Goal: Information Seeking & Learning: Find specific fact

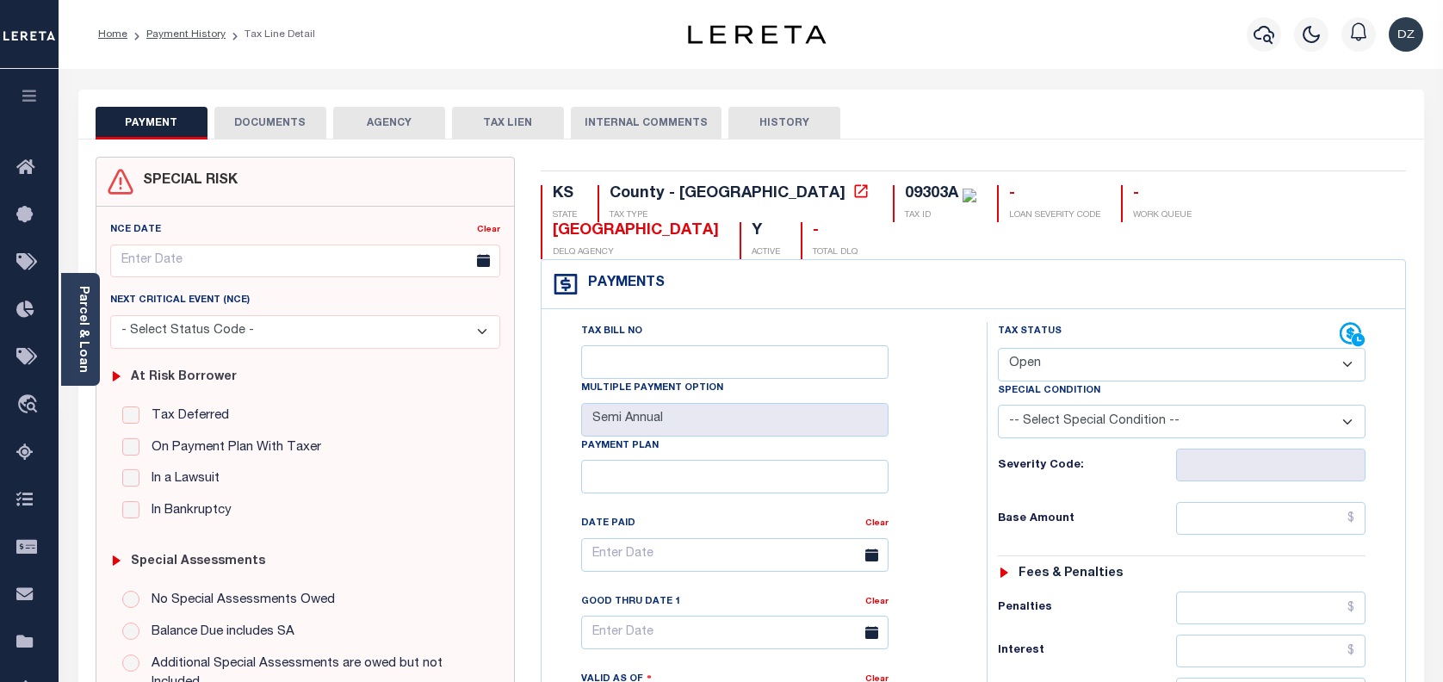
select select "OP2"
click at [1259, 35] on icon "button" at bounding box center [1263, 34] width 21 height 21
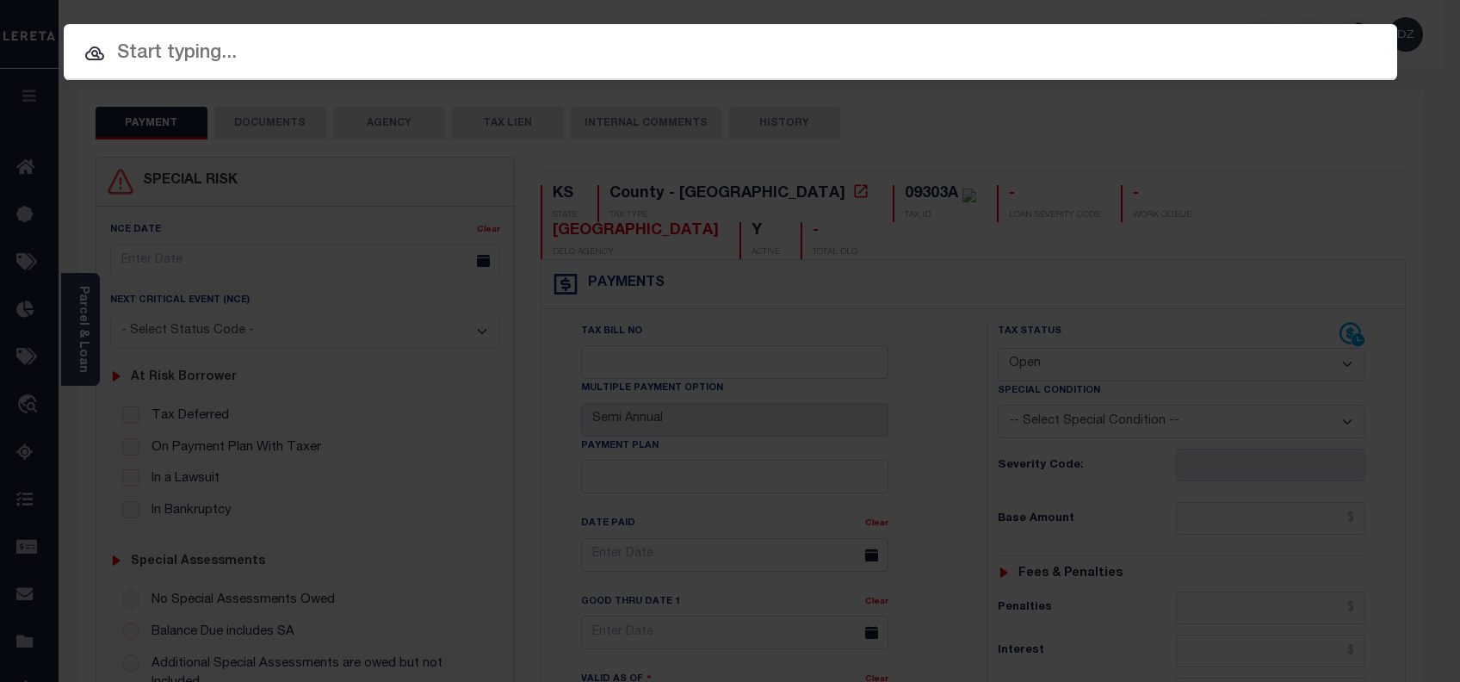
paste input "3404250004243"
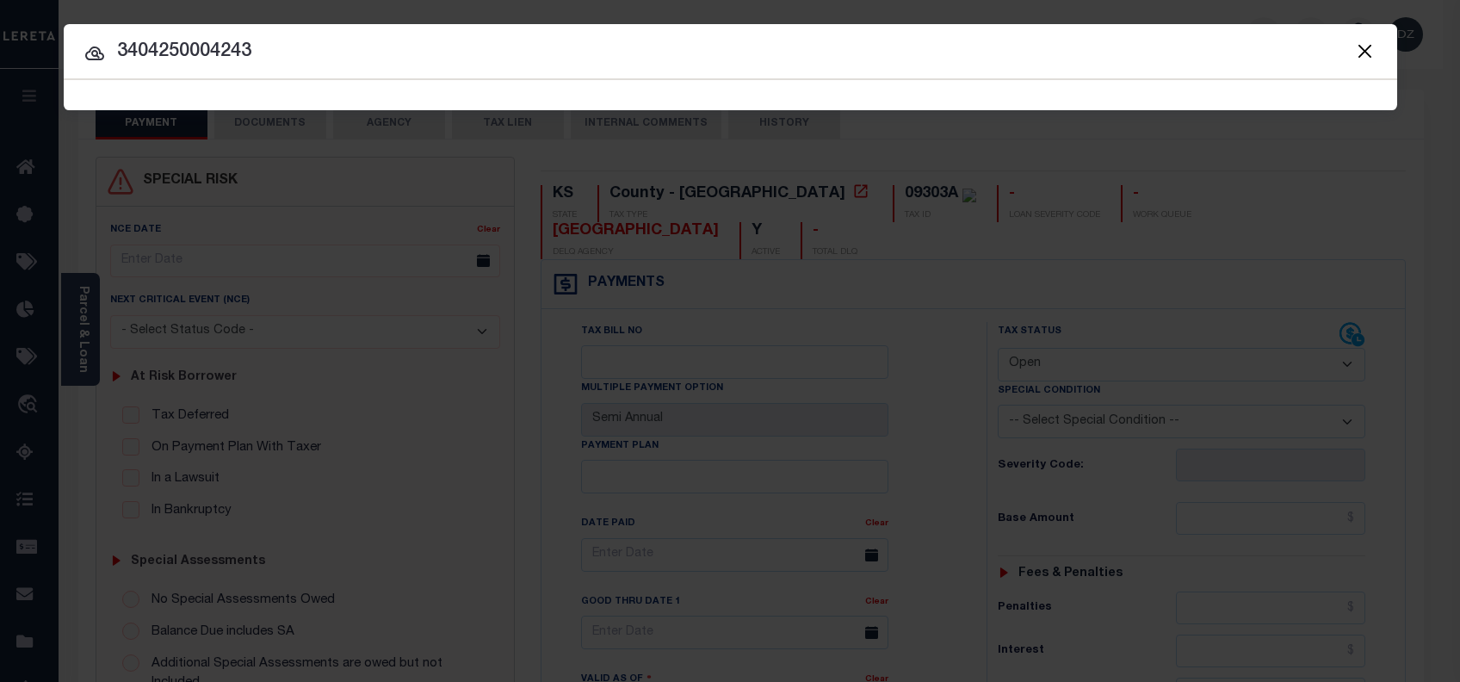
type input "3404250004243"
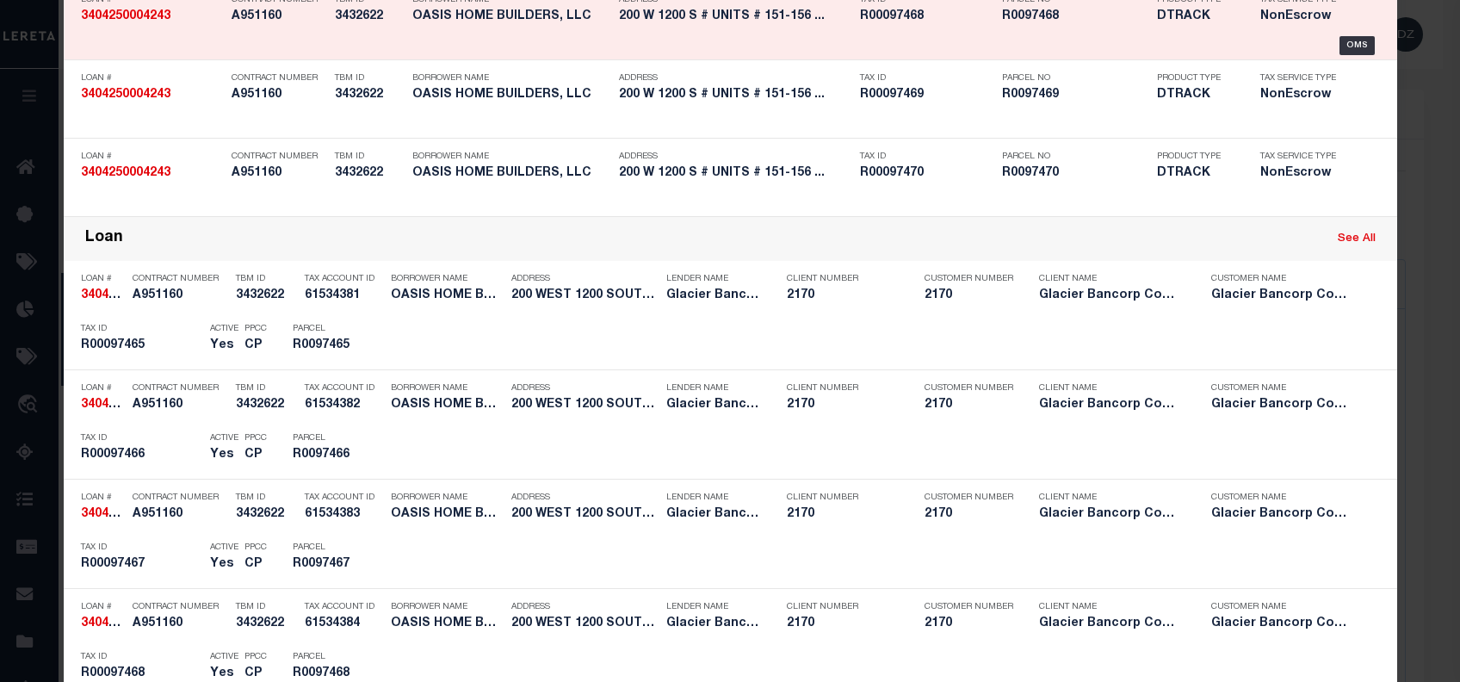
scroll to position [459, 0]
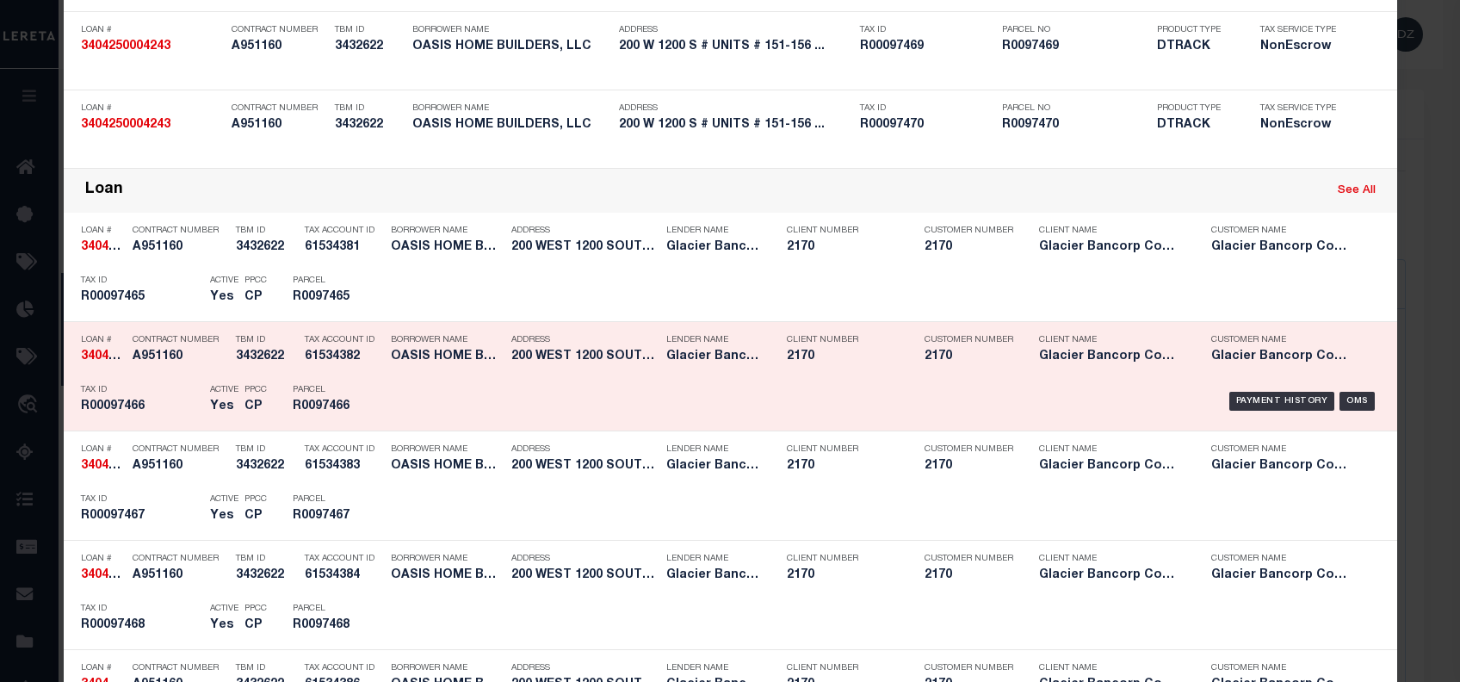
click at [1274, 413] on div "Payment History OMS" at bounding box center [888, 401] width 984 height 50
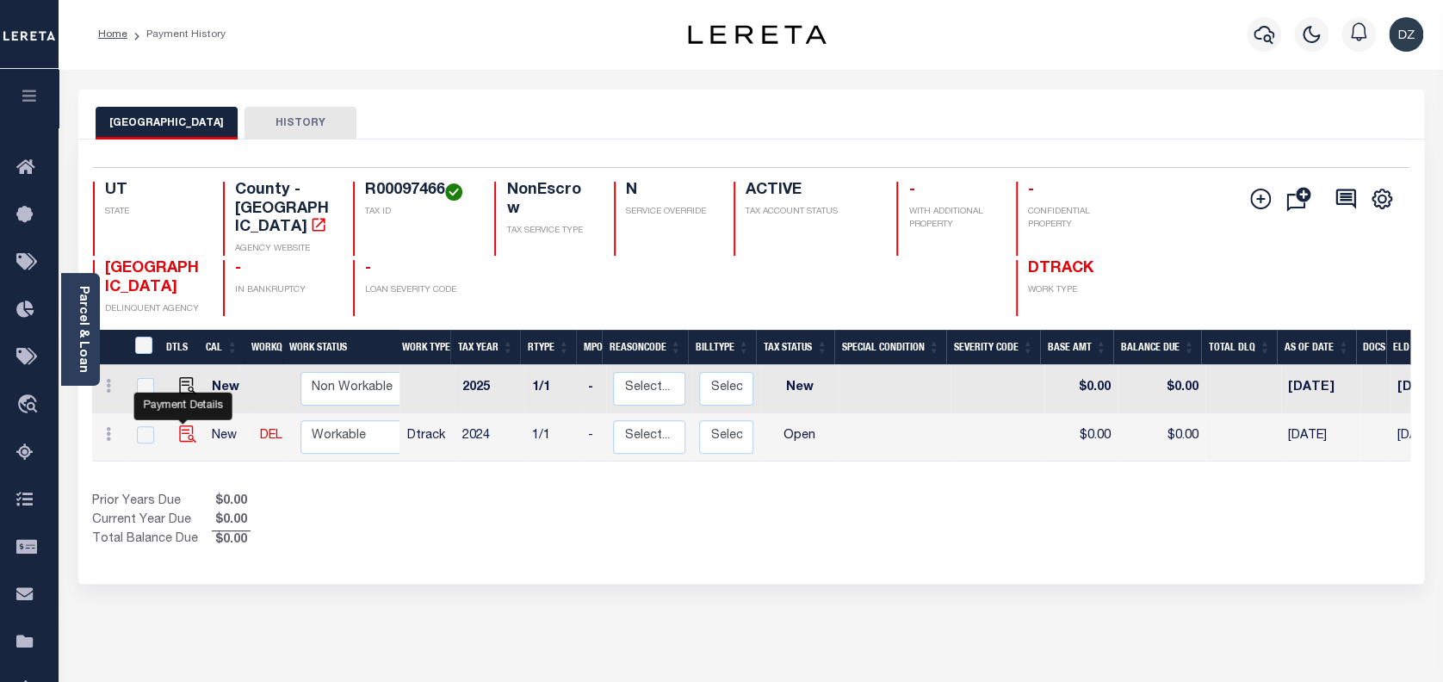
click at [181, 425] on img "" at bounding box center [187, 433] width 17 height 17
checkbox input "true"
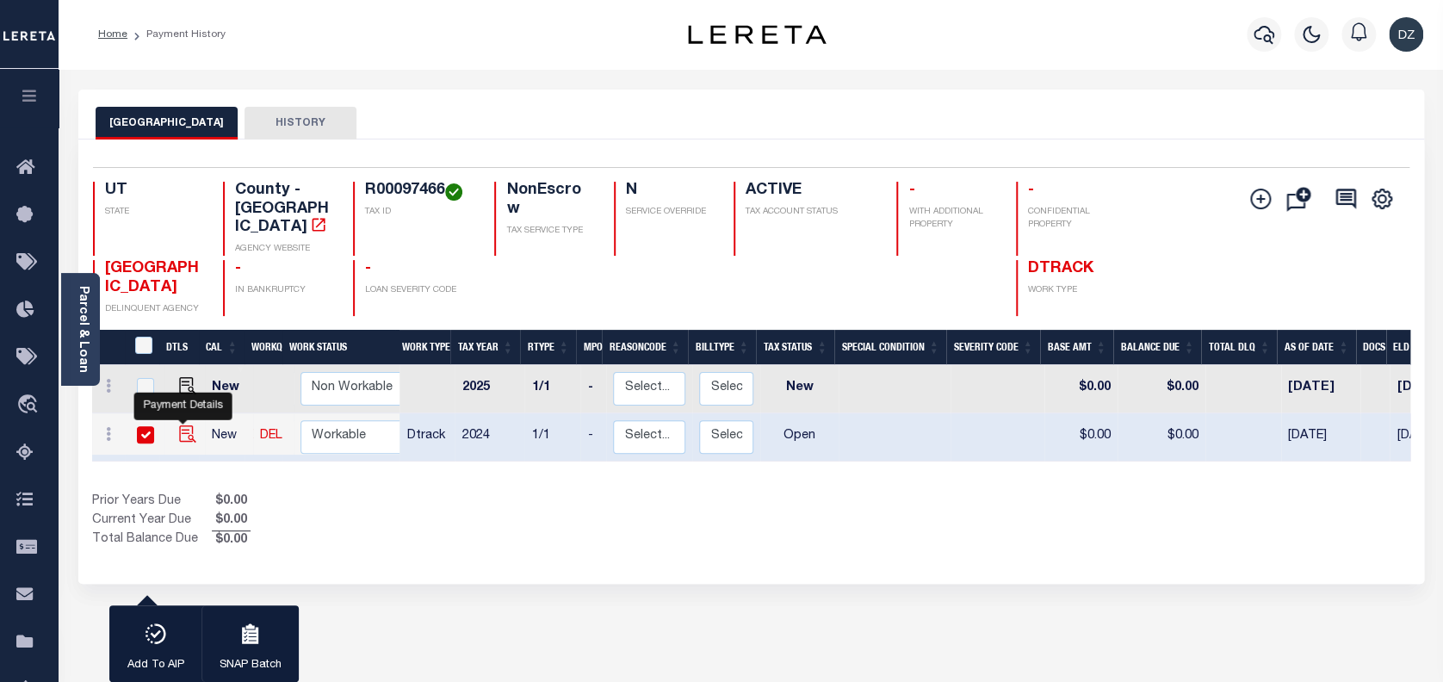
click at [188, 425] on img "" at bounding box center [187, 433] width 17 height 17
checkbox input "false"
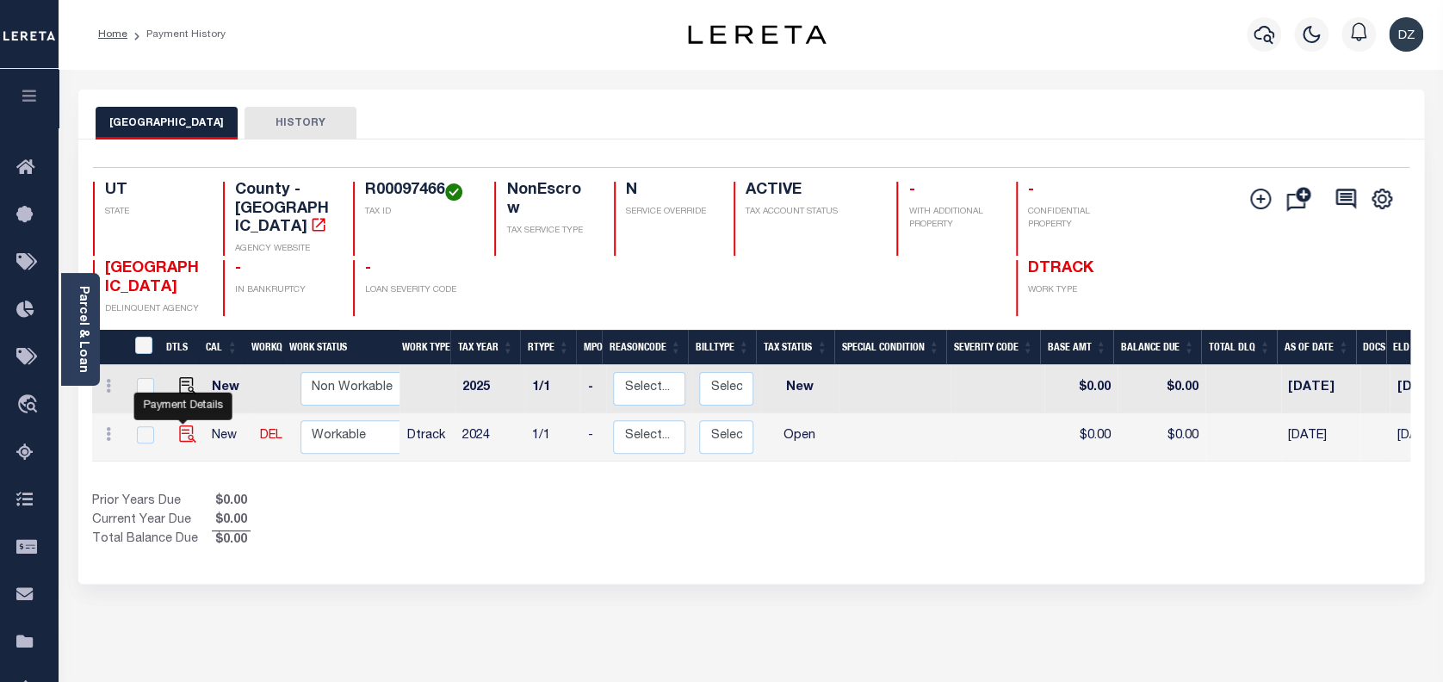
click at [183, 425] on img "" at bounding box center [187, 433] width 17 height 17
checkbox input "true"
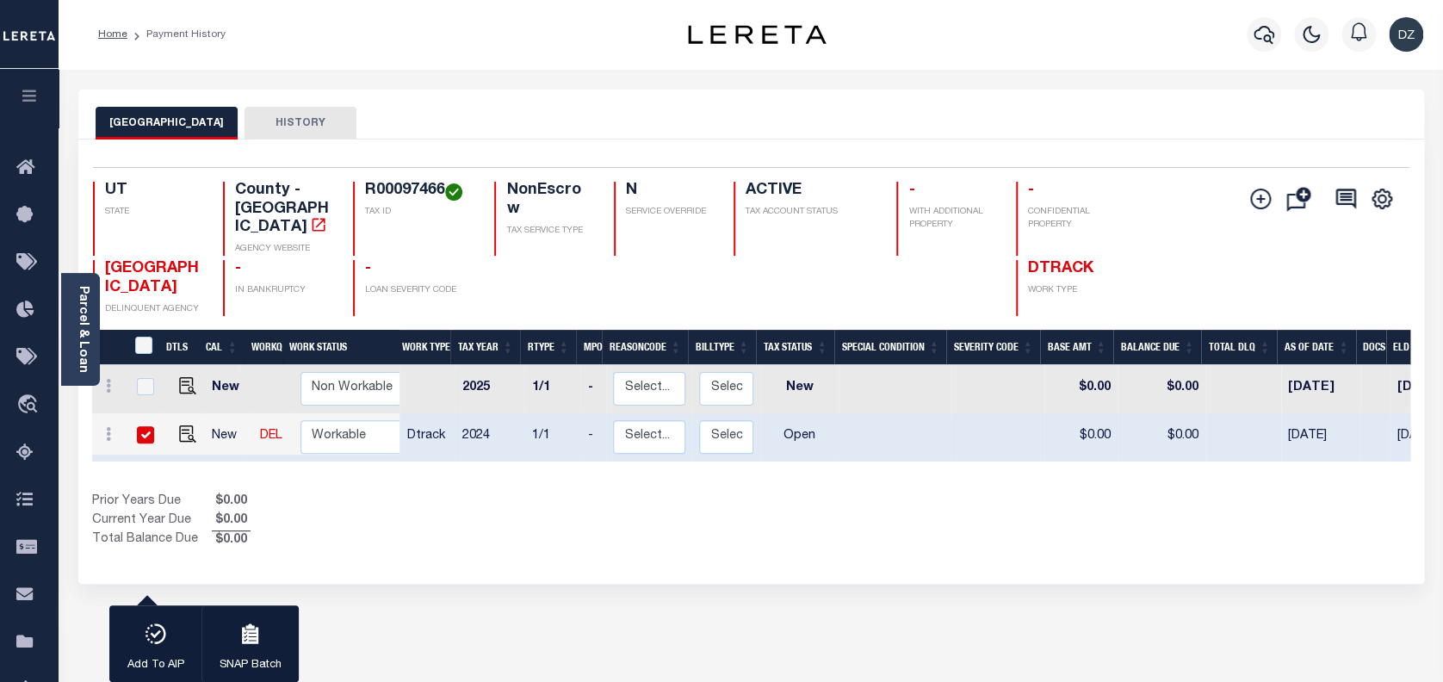
click at [147, 426] on input "checkbox" at bounding box center [145, 434] width 17 height 17
checkbox input "false"
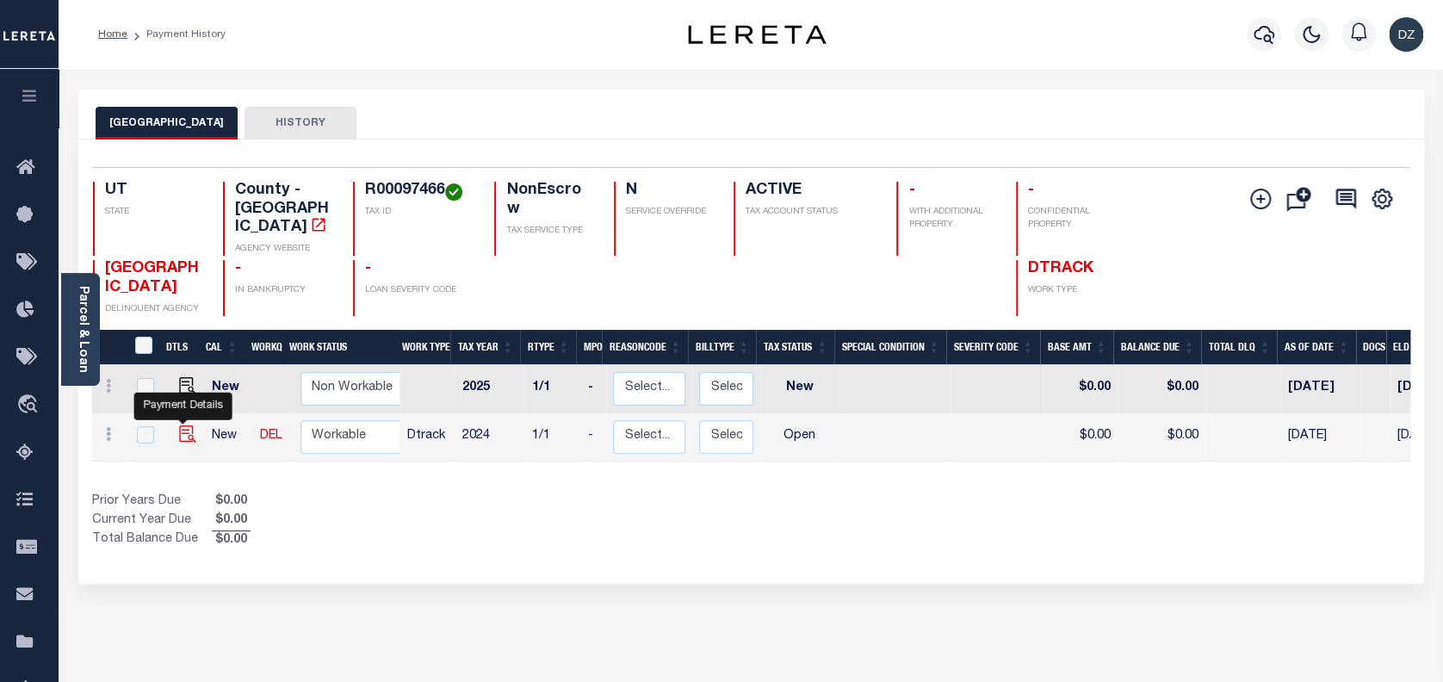
click at [179, 425] on img "" at bounding box center [187, 433] width 17 height 17
checkbox input "true"
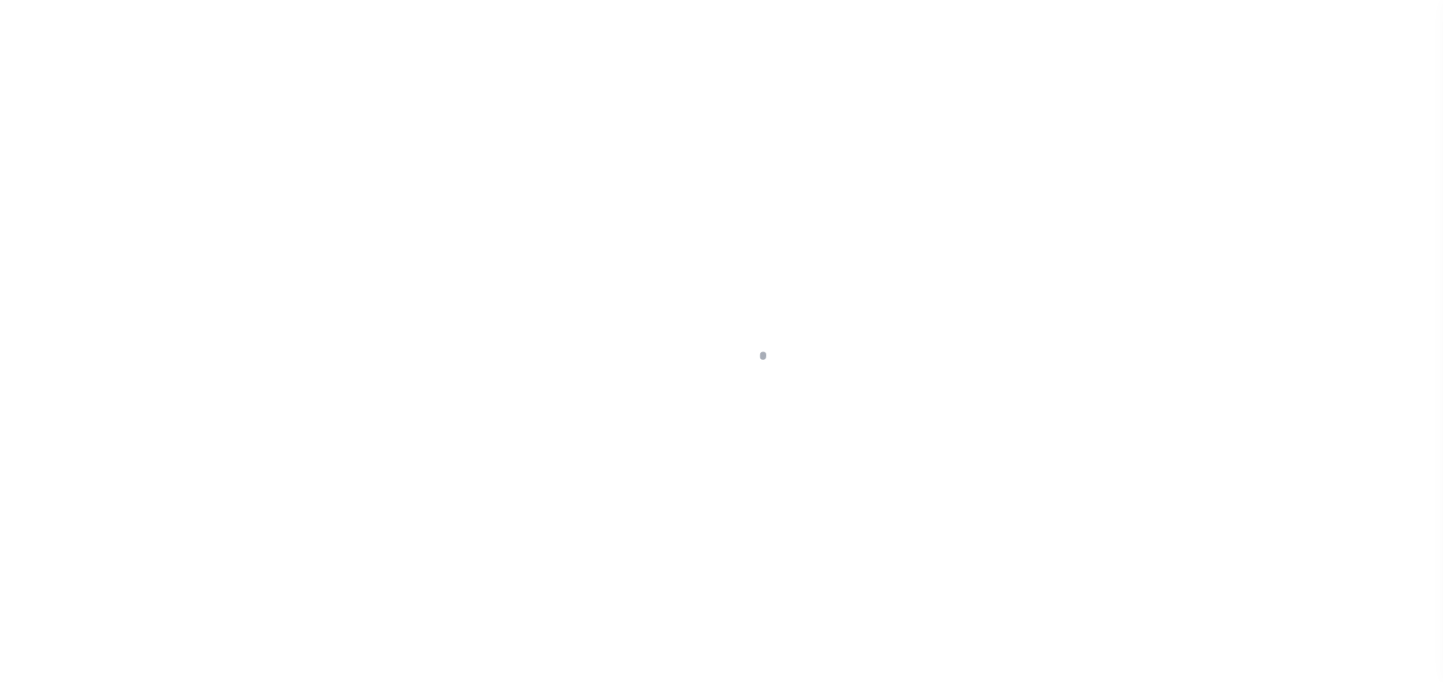
select select "OP2"
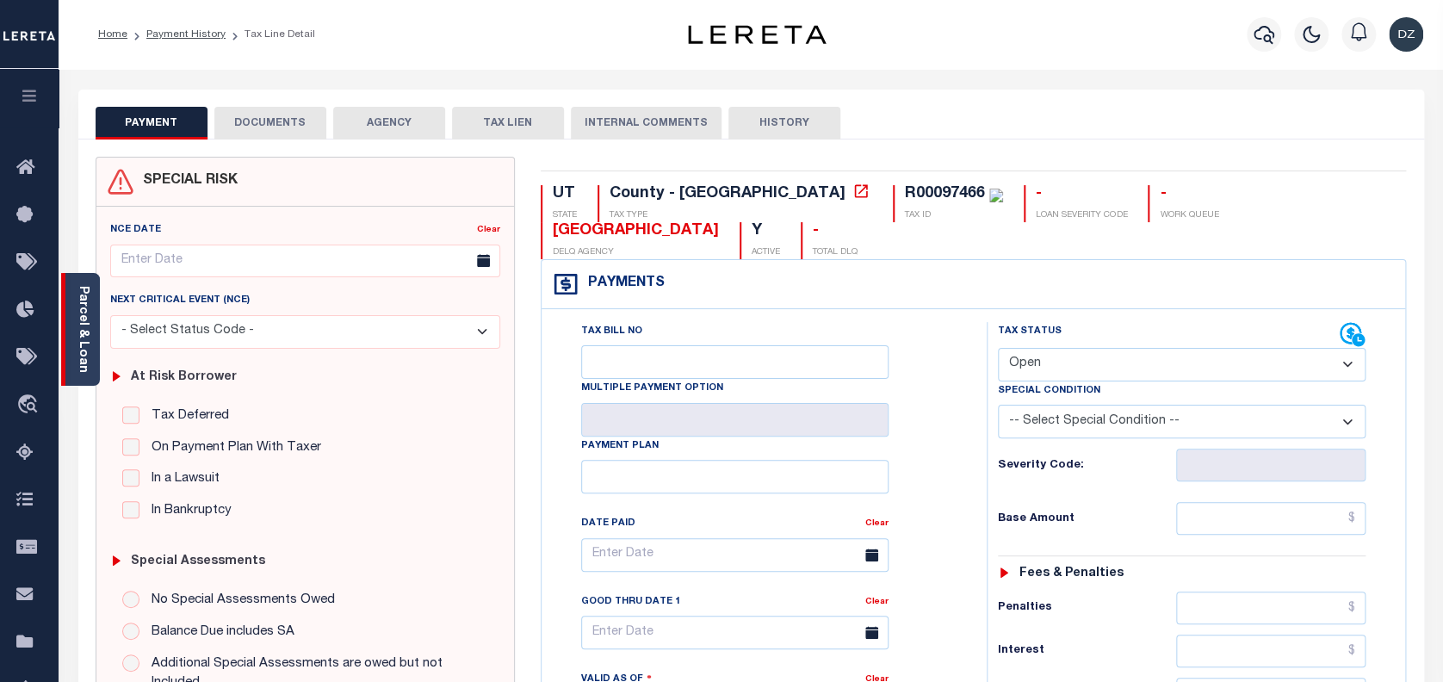
click at [88, 337] on link "Parcel & Loan" at bounding box center [83, 329] width 12 height 87
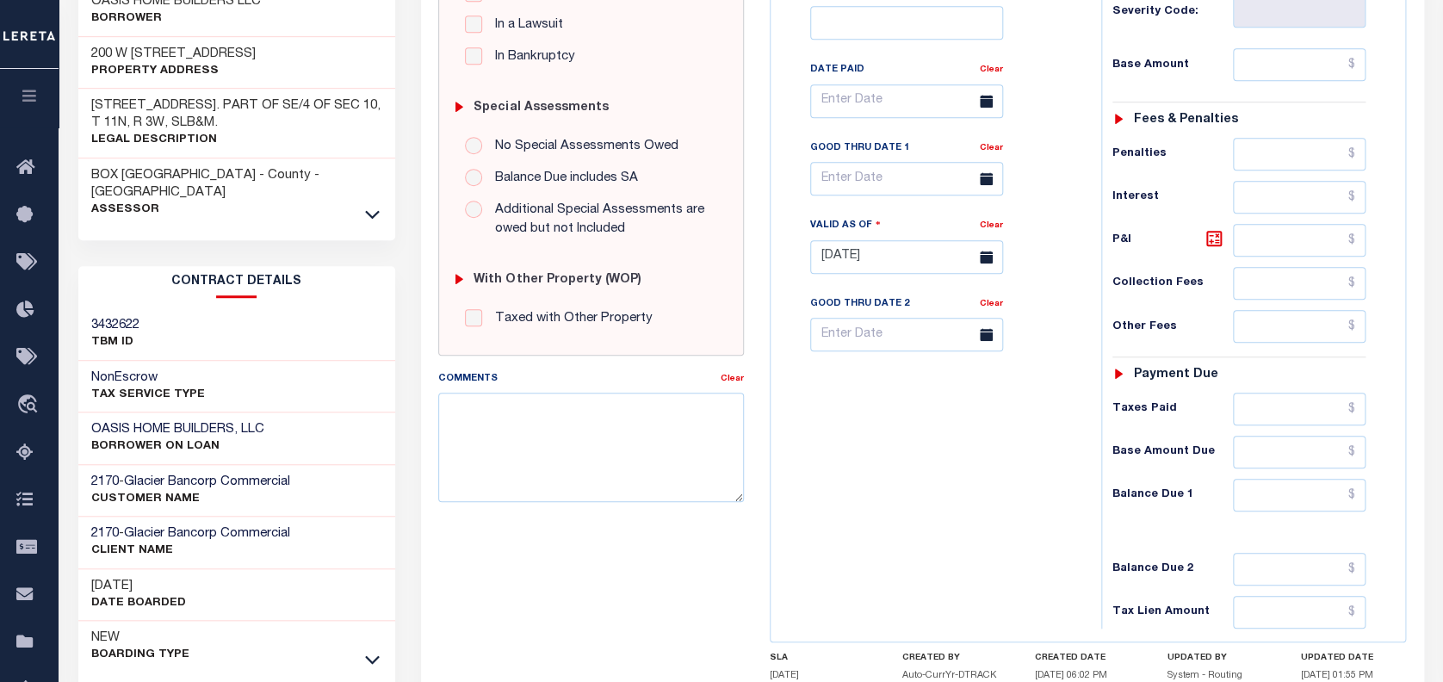
scroll to position [459, 0]
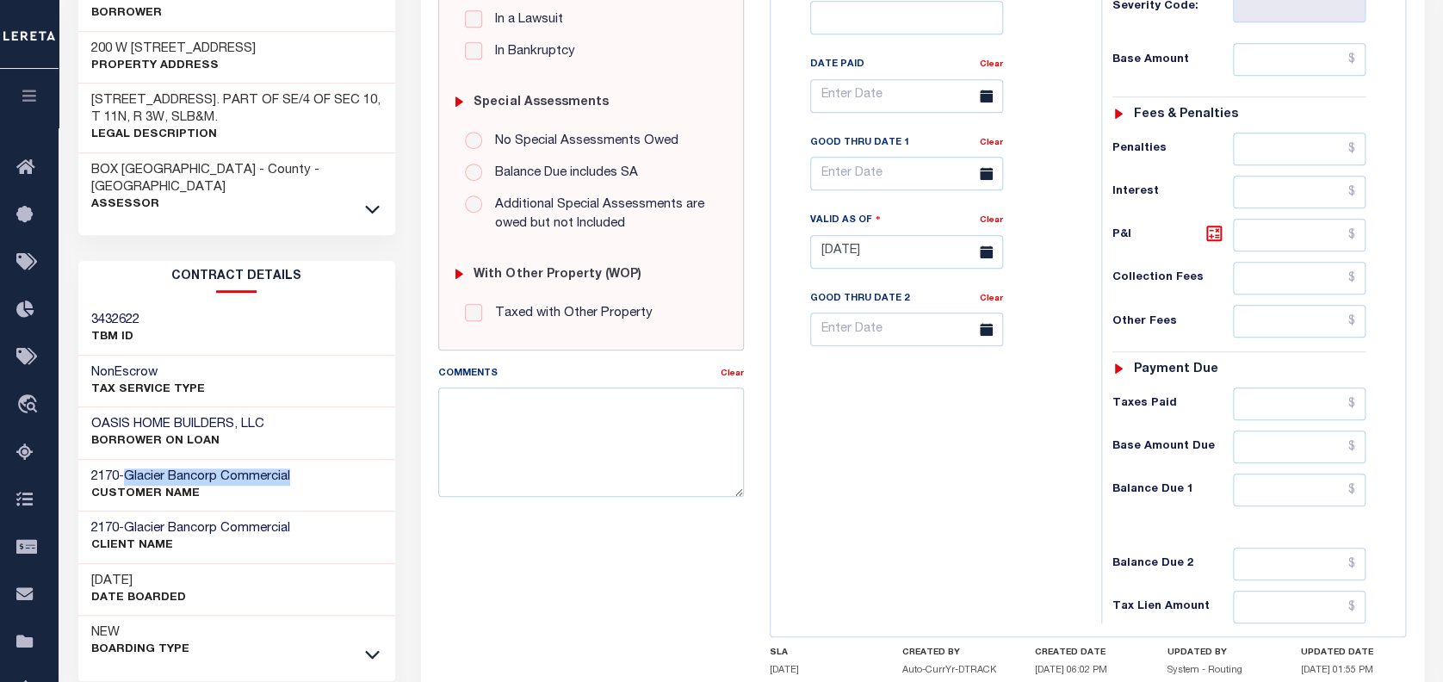
drag, startPoint x: 131, startPoint y: 436, endPoint x: 306, endPoint y: 442, distance: 174.8
click at [306, 460] on div "2170 - Glacier Bancorp Commercial CUSTOMER Name" at bounding box center [236, 486] width 317 height 53
copy span "Glacier Bancorp Commercial"
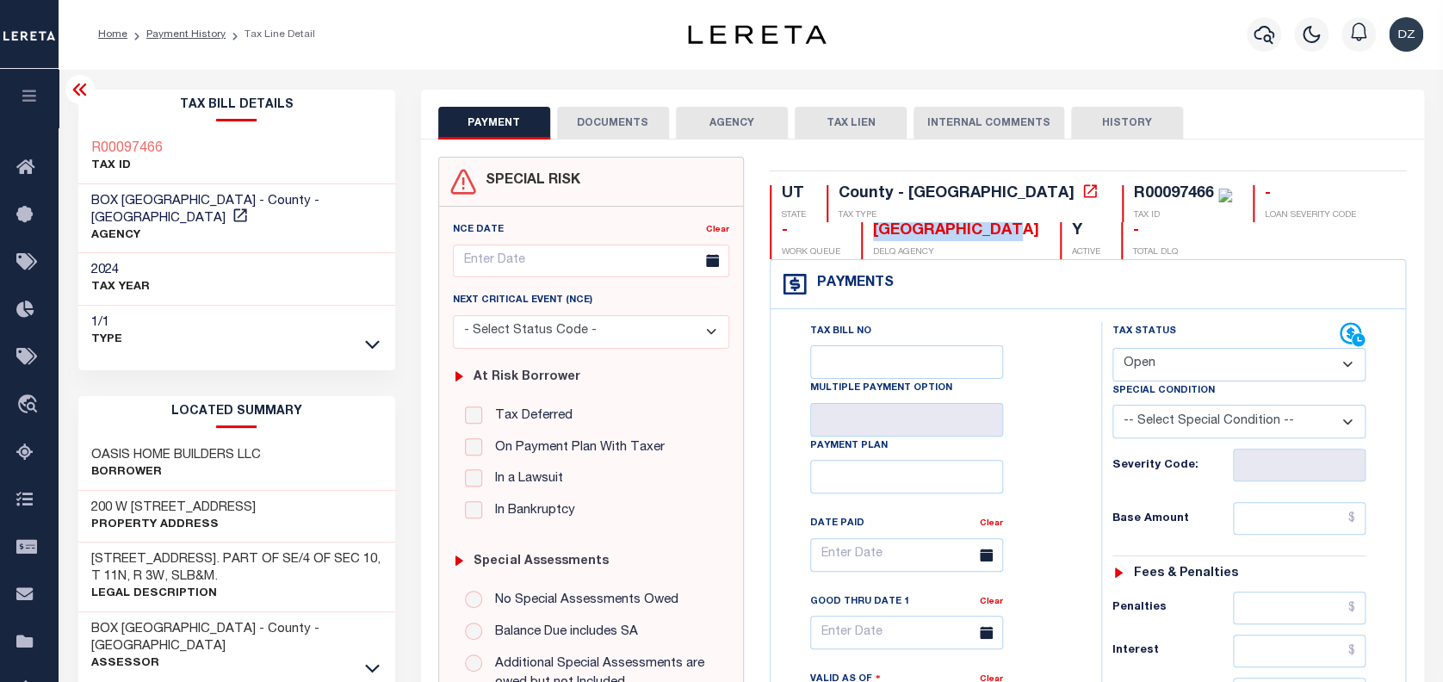
drag, startPoint x: 924, startPoint y: 227, endPoint x: 778, endPoint y: 228, distance: 146.3
click at [861, 228] on div "BOX ELDER COUNTY DELQ AGENCY" at bounding box center [950, 240] width 178 height 37
click at [943, 227] on div "UT STATE County - UT TAX TYPE R00097466 TAX ID - LOAN SEVERITY CODE - WORK QUEU…" at bounding box center [1088, 222] width 637 height 74
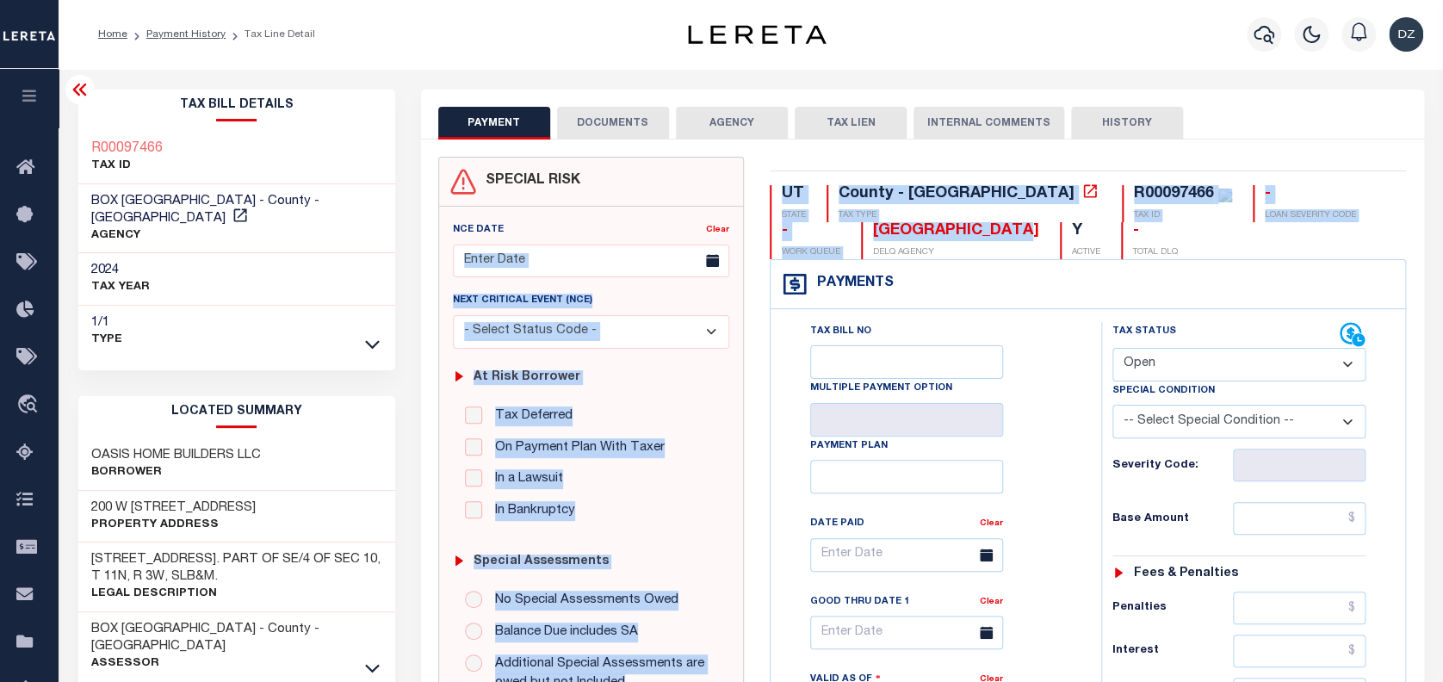
drag, startPoint x: 939, startPoint y: 227, endPoint x: 691, endPoint y: 252, distance: 249.2
click at [897, 234] on div "BOX ELDER COUNTY" at bounding box center [956, 231] width 166 height 19
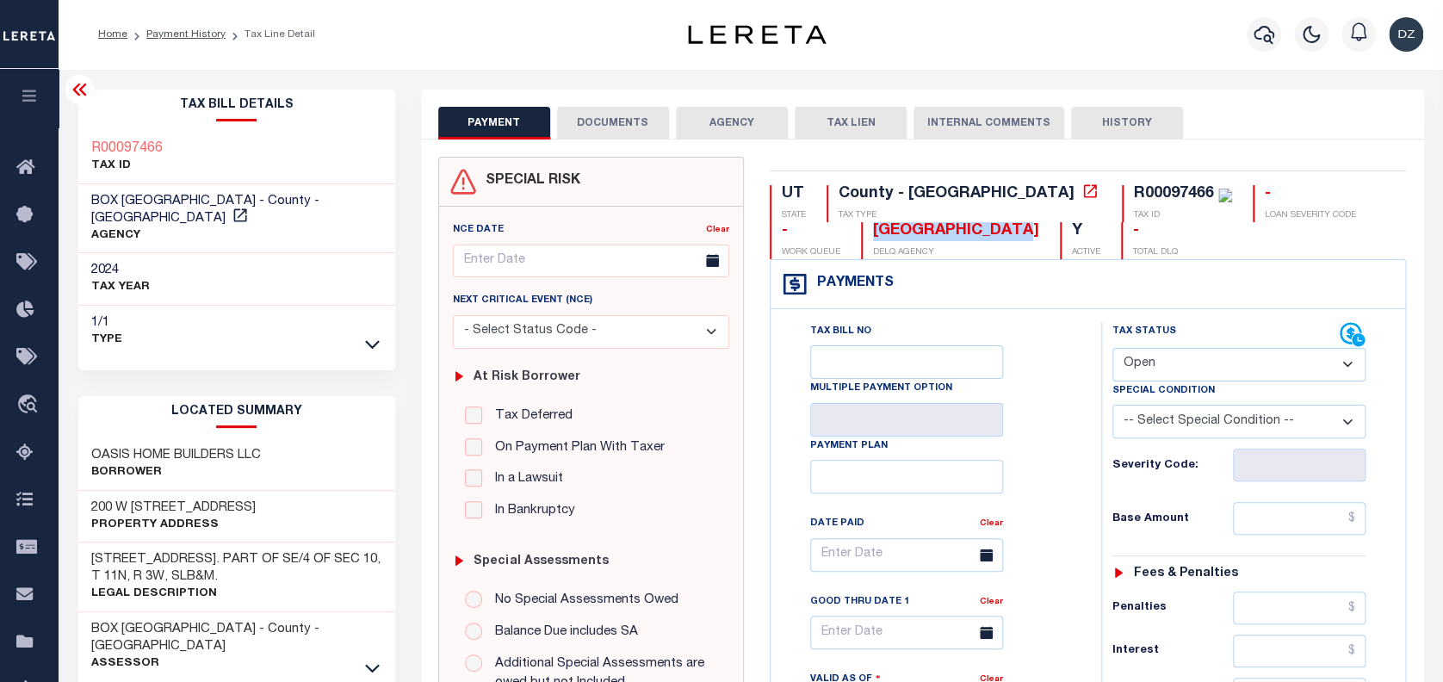
drag, startPoint x: 944, startPoint y: 235, endPoint x: 777, endPoint y: 229, distance: 167.1
click at [777, 229] on div "UT STATE County - UT TAX TYPE R00097466 TAX ID - LOAN SEVERITY CODE - WORK QUEU…" at bounding box center [1088, 222] width 637 height 74
copy div "BOX ELDER COUNTY"
click at [1134, 203] on div "R00097466" at bounding box center [1183, 194] width 98 height 19
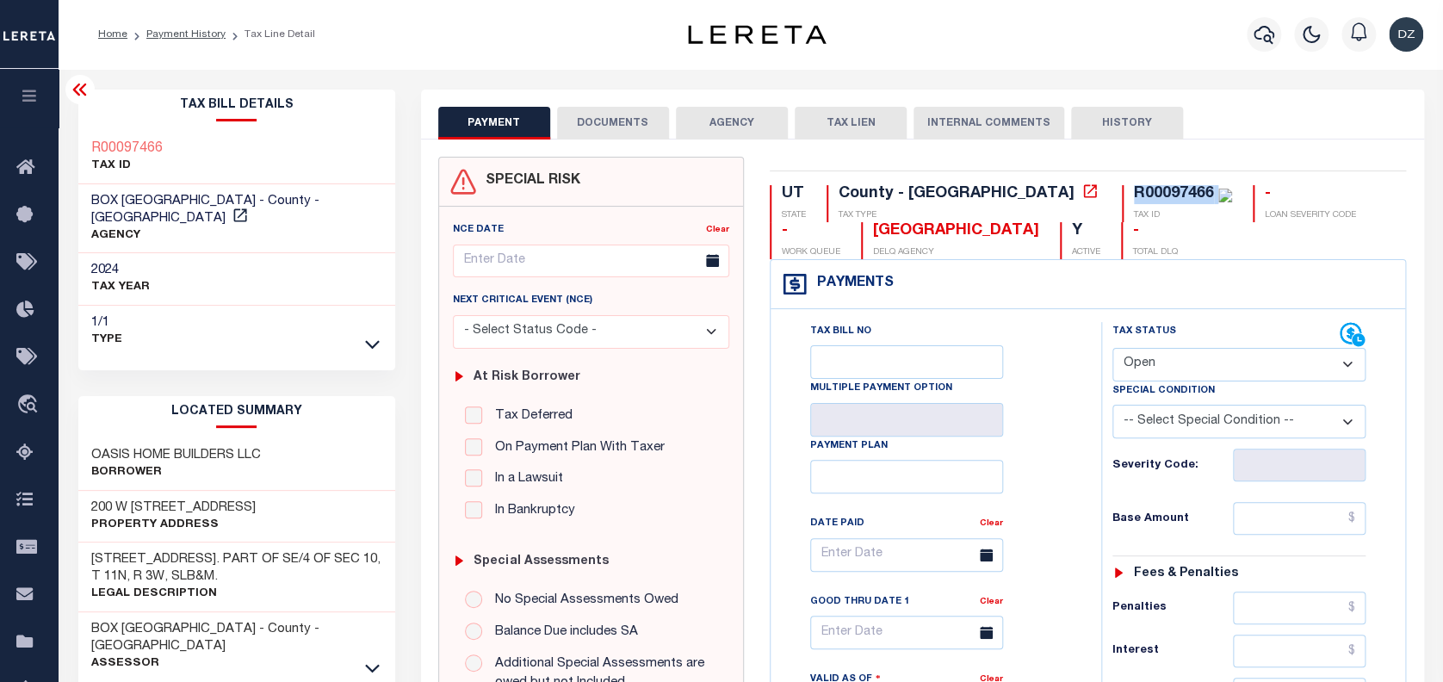
copy div "R00097466"
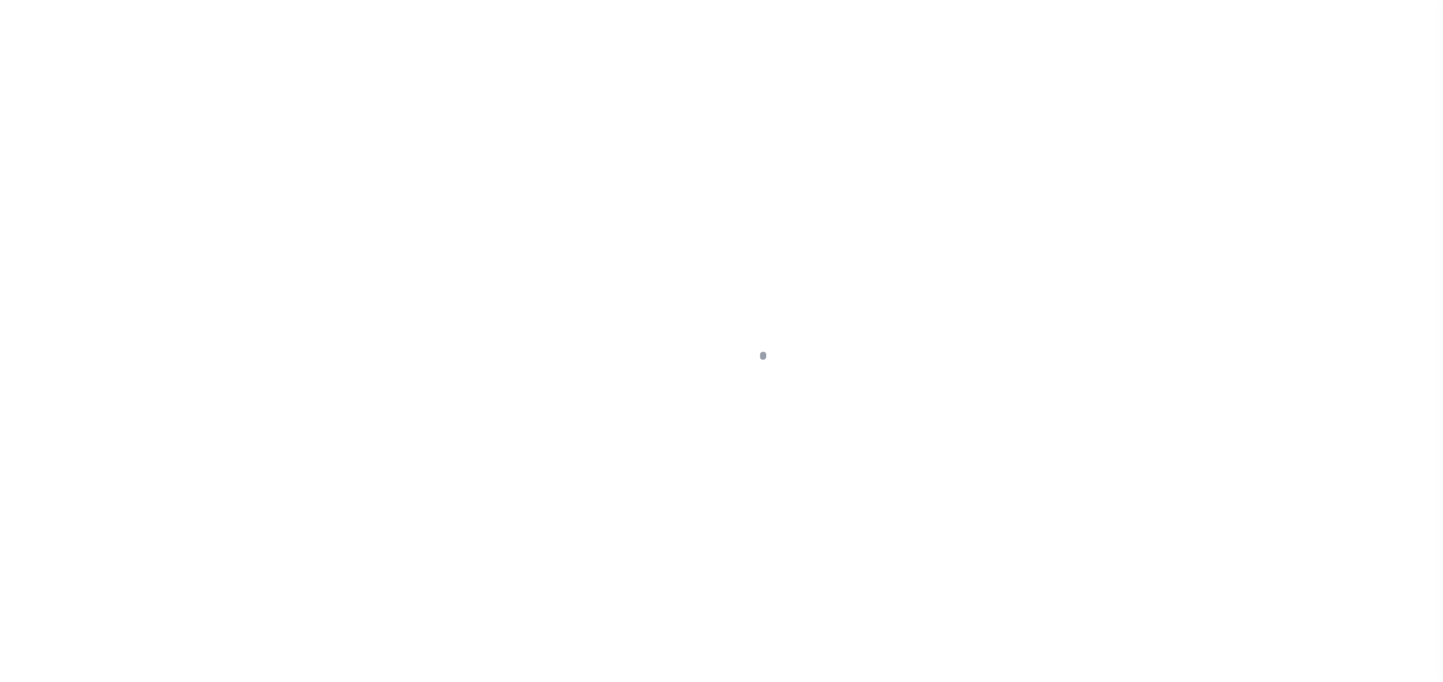
checkbox input "false"
type input "[DATE]"
select select "OP2"
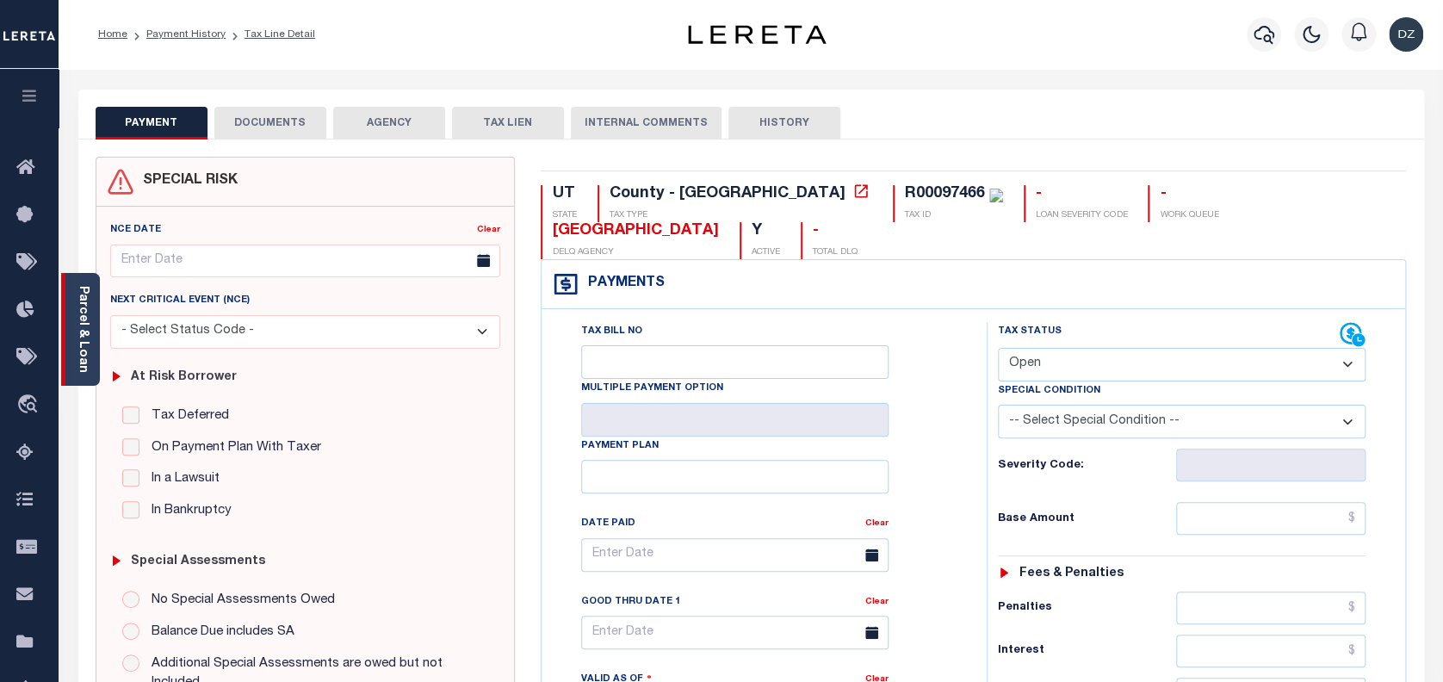
click at [83, 329] on link "Parcel & Loan" at bounding box center [83, 329] width 12 height 87
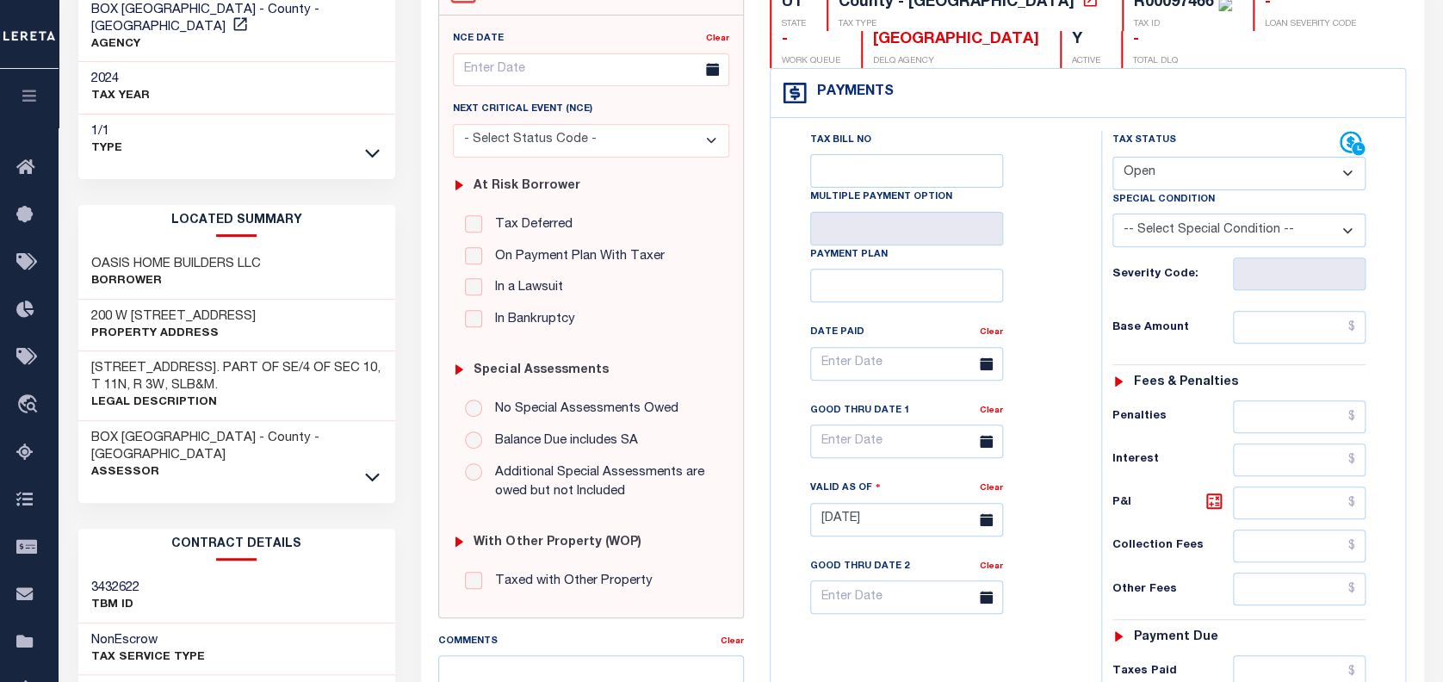
scroll to position [229, 0]
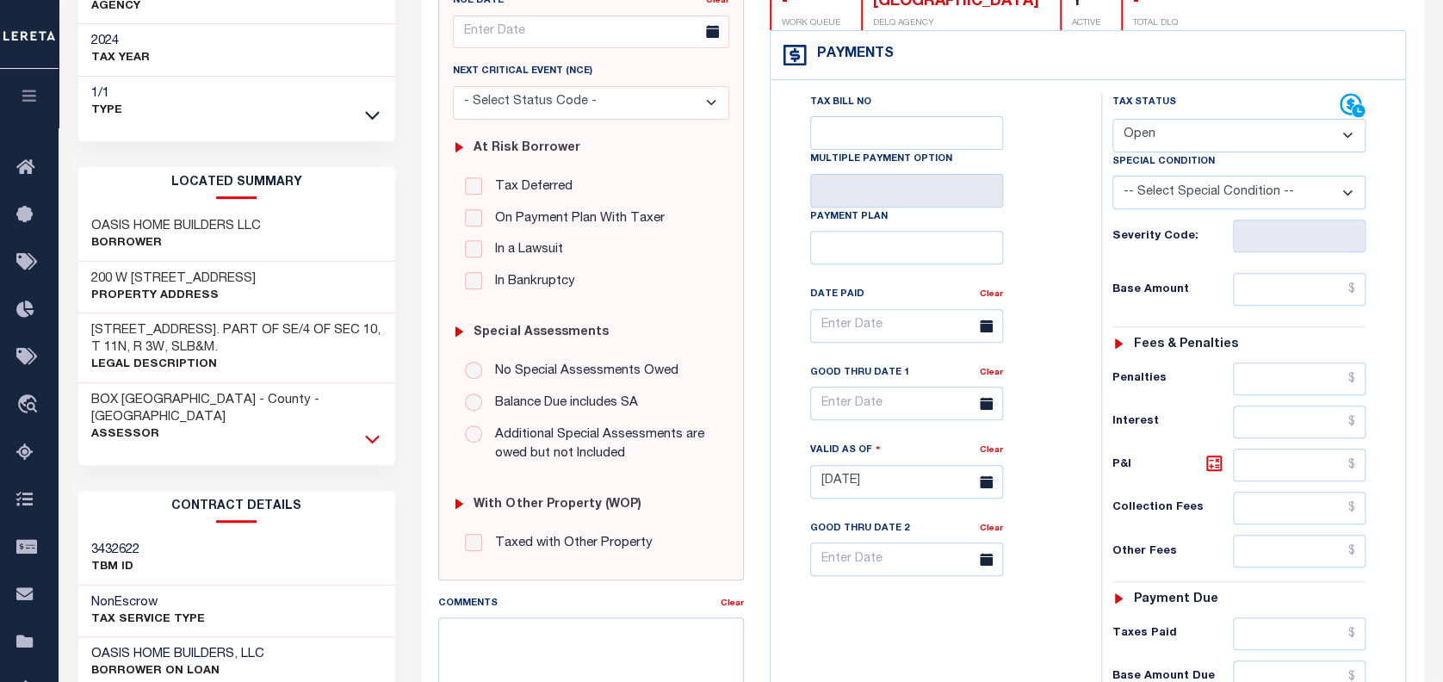
click at [375, 430] on icon at bounding box center [372, 439] width 15 height 18
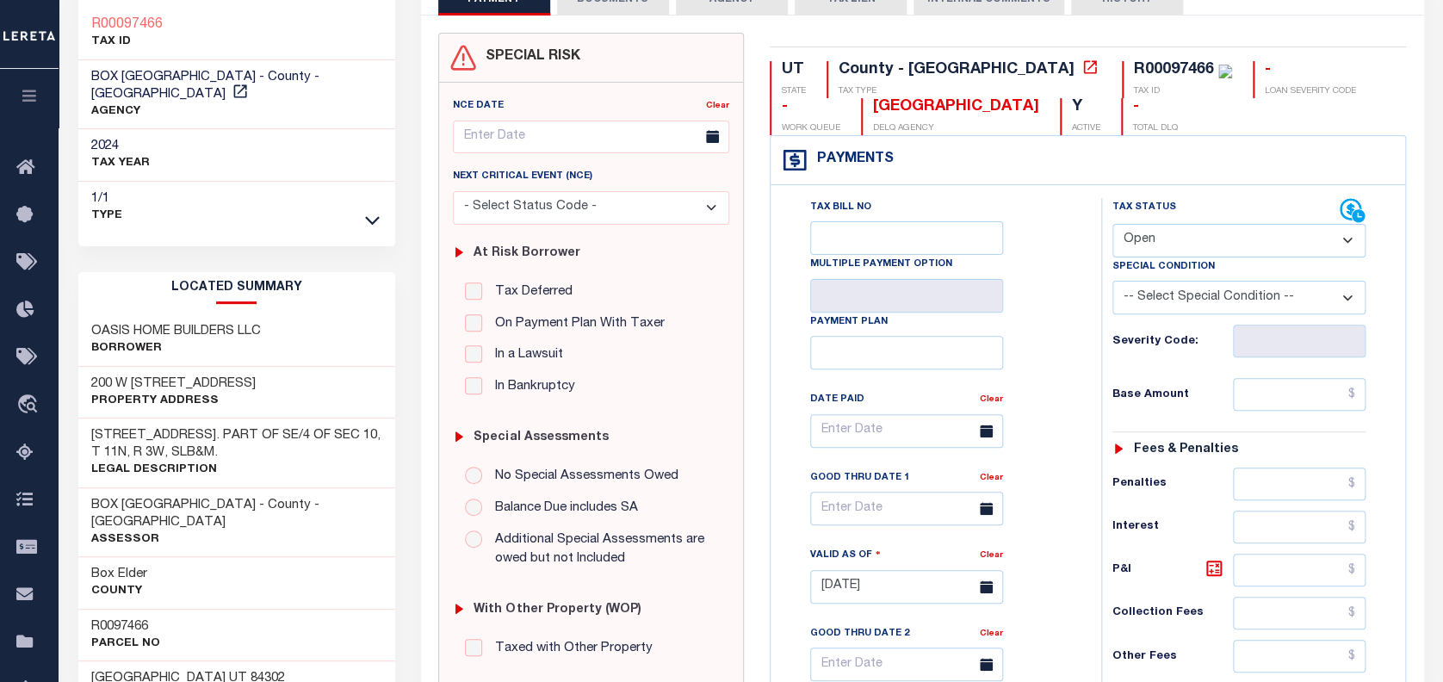
scroll to position [114, 0]
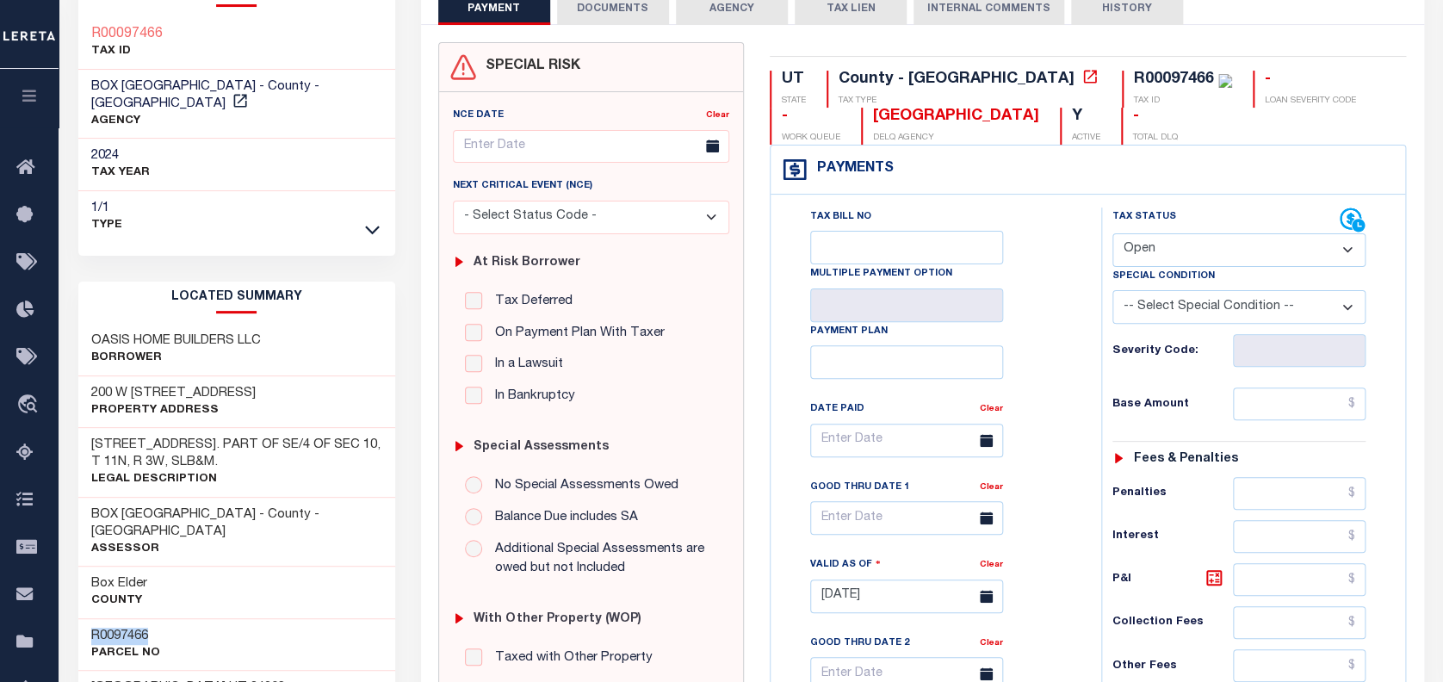
drag, startPoint x: 154, startPoint y: 598, endPoint x: 89, endPoint y: 586, distance: 66.5
click at [89, 618] on div "R0097466 Parcel No" at bounding box center [236, 644] width 317 height 53
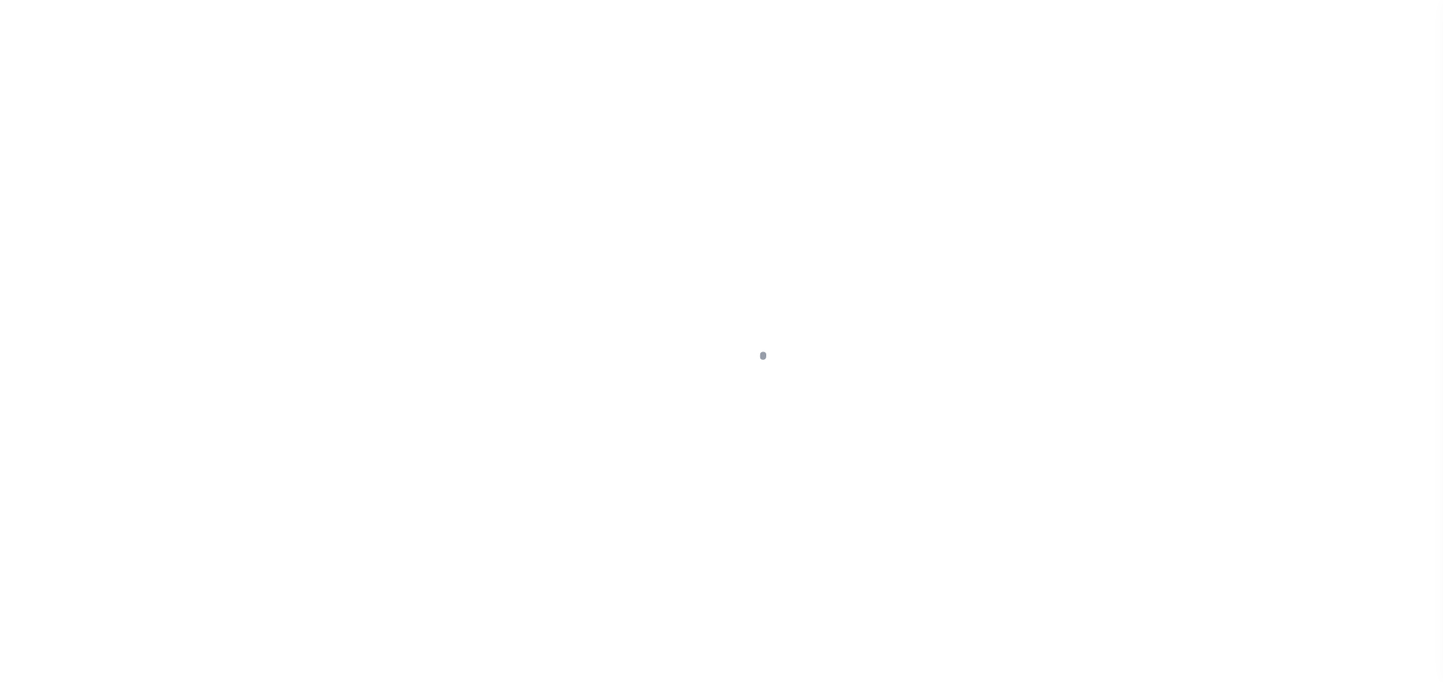
select select "OP2"
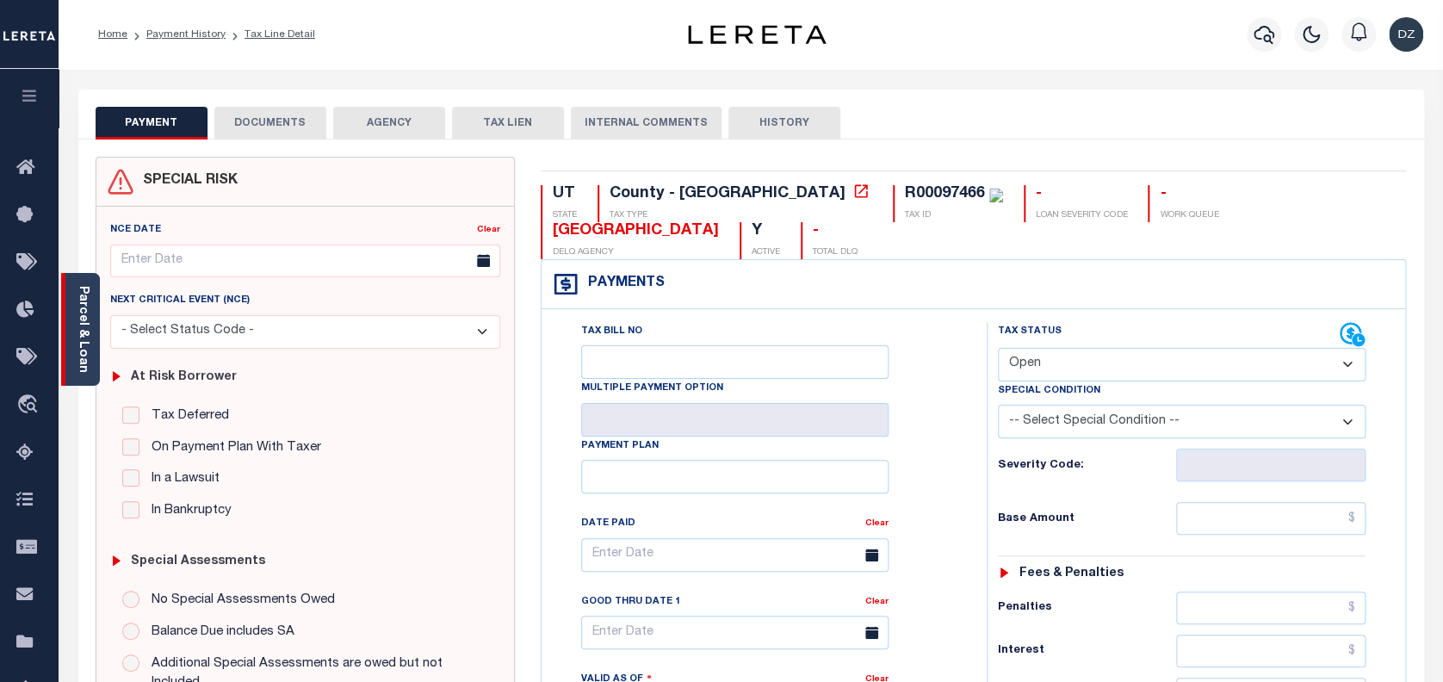
click at [87, 344] on link "Parcel & Loan" at bounding box center [83, 329] width 12 height 87
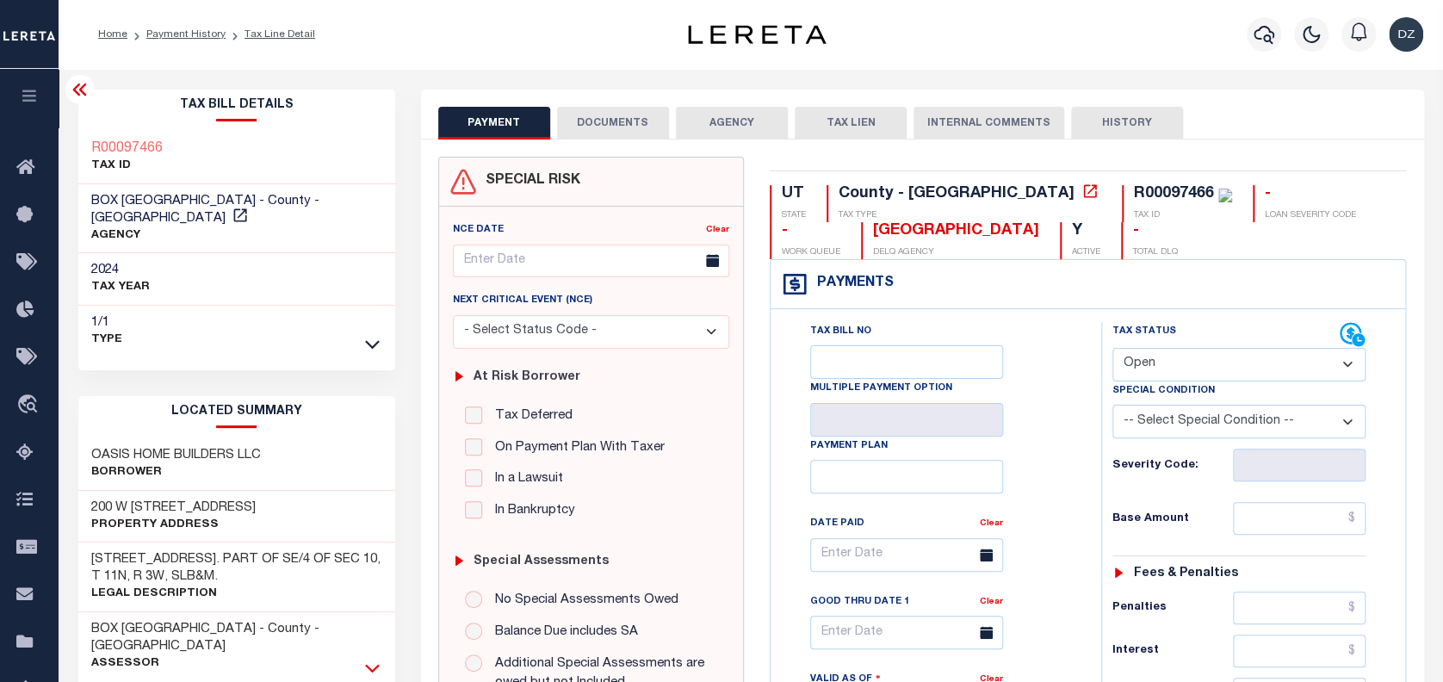
click at [374, 664] on icon at bounding box center [372, 668] width 15 height 9
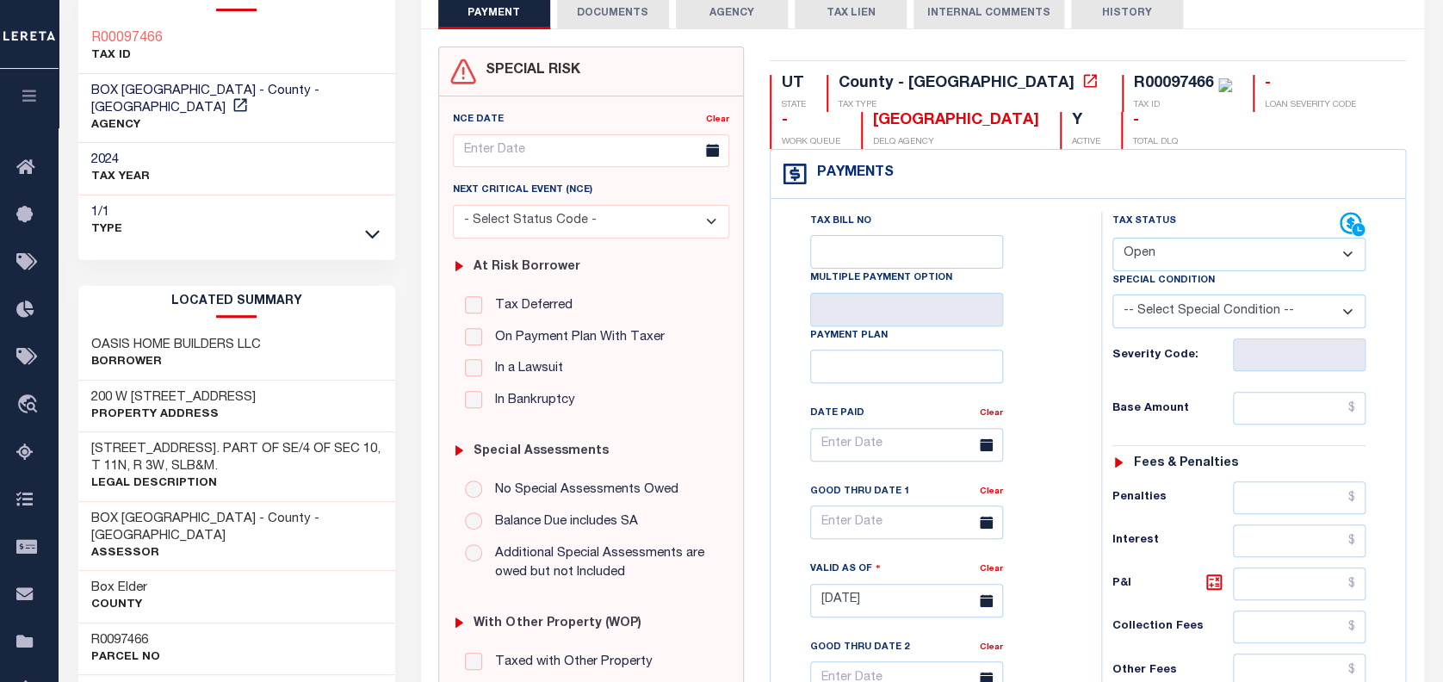
scroll to position [114, 0]
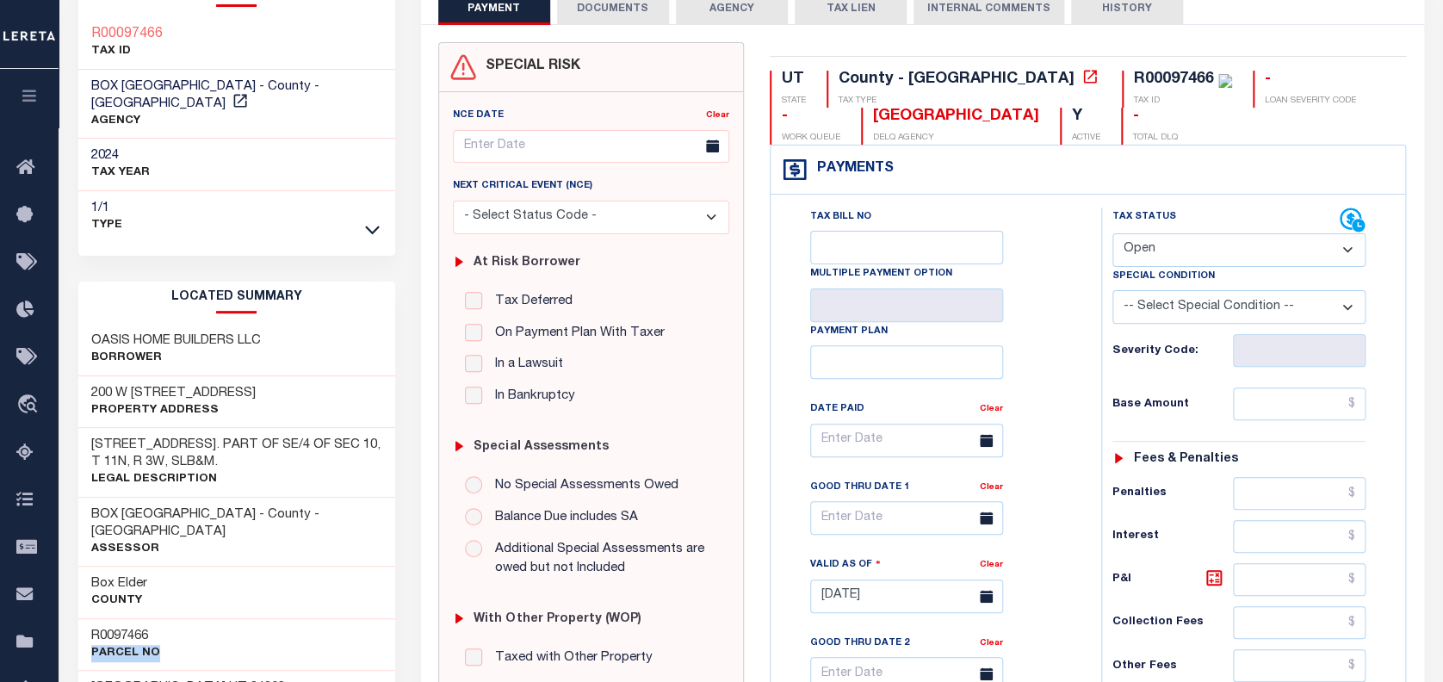
drag, startPoint x: 161, startPoint y: 620, endPoint x: 93, endPoint y: 619, distance: 68.0
click at [93, 619] on div "R0097466 Parcel No" at bounding box center [236, 644] width 317 height 53
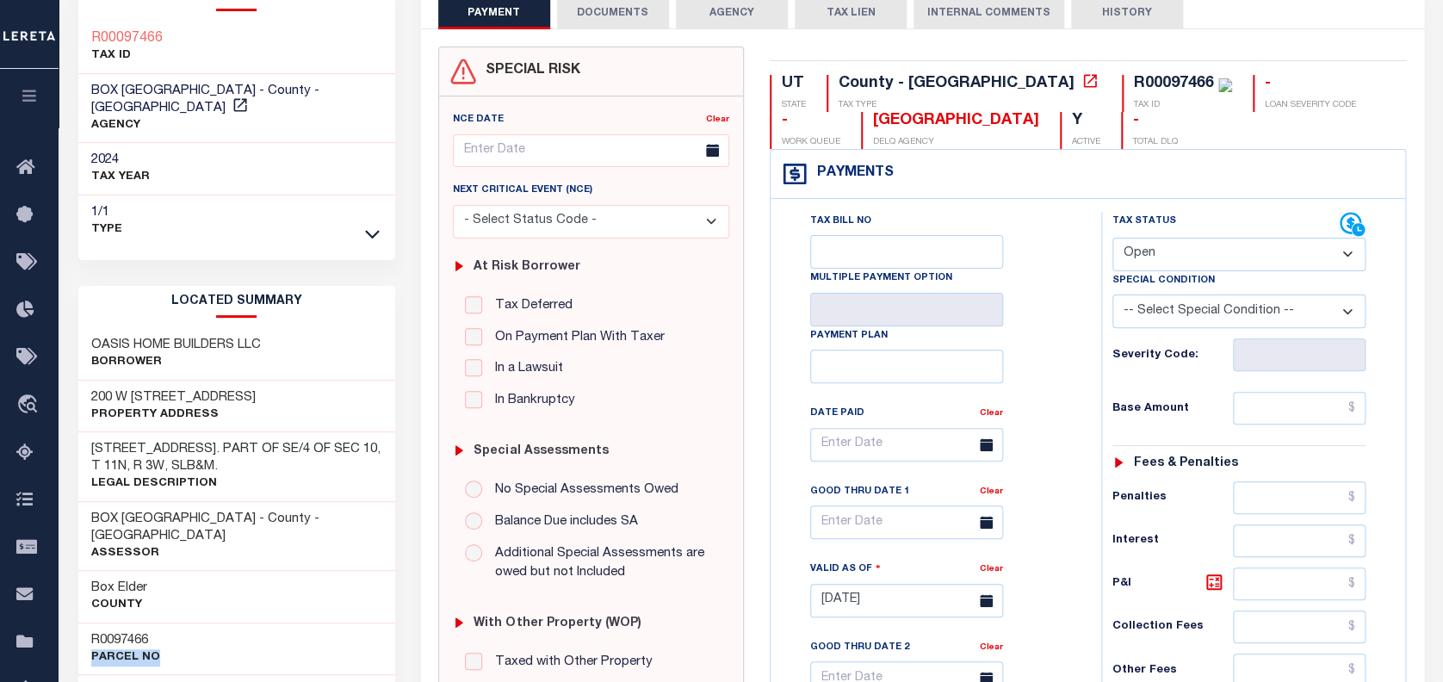
scroll to position [229, 0]
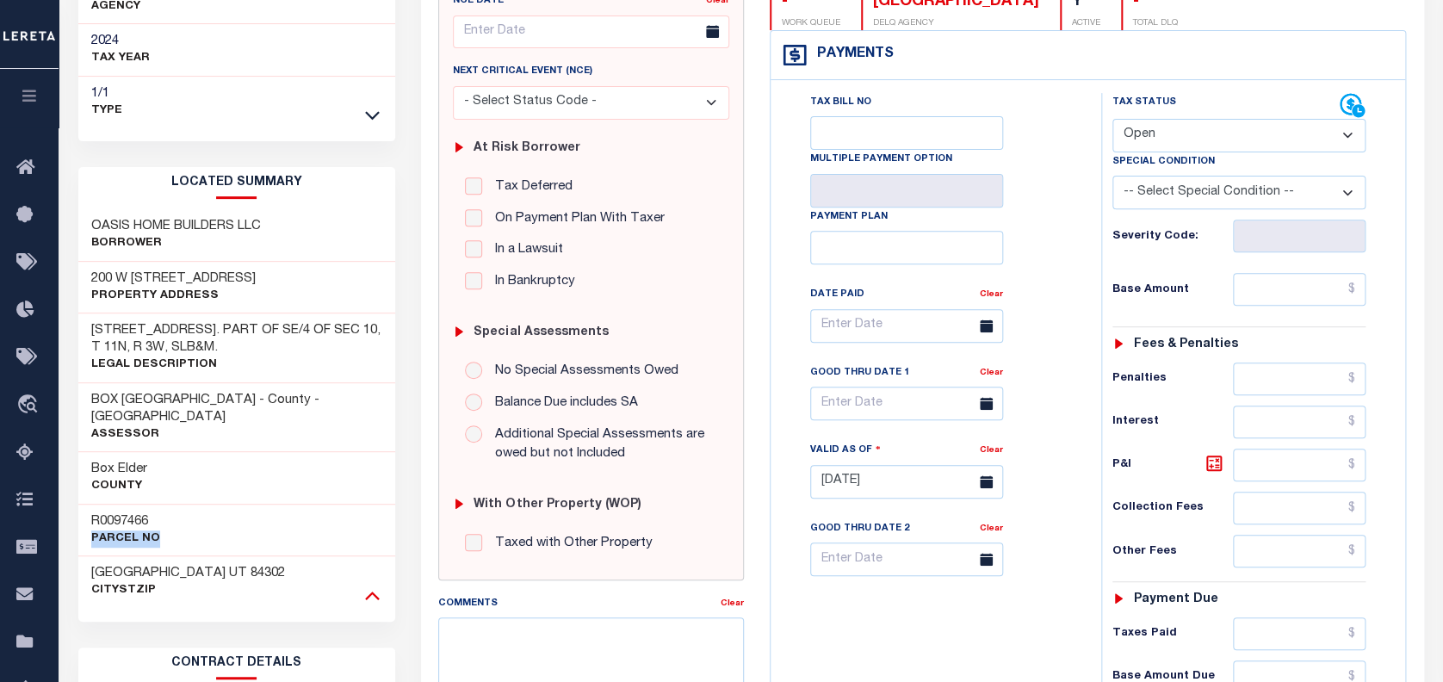
click at [365, 585] on icon at bounding box center [372, 594] width 15 height 18
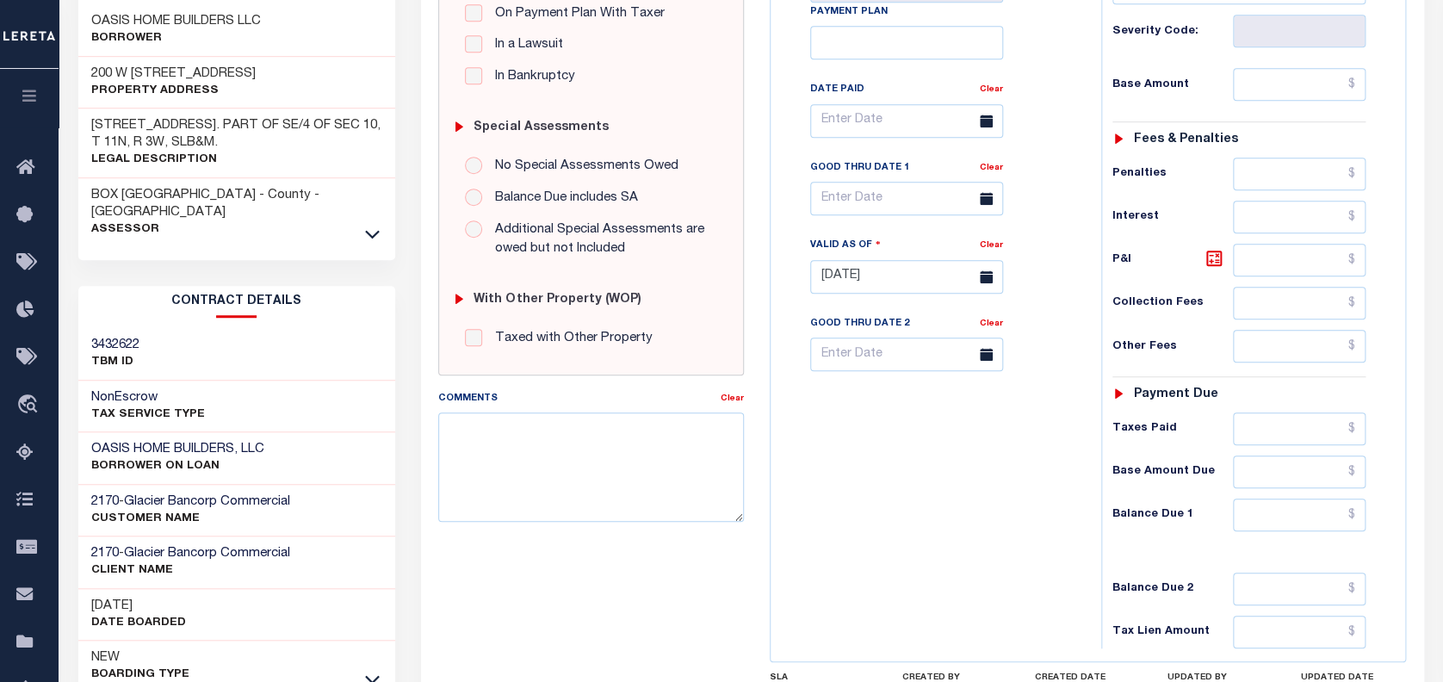
scroll to position [459, 0]
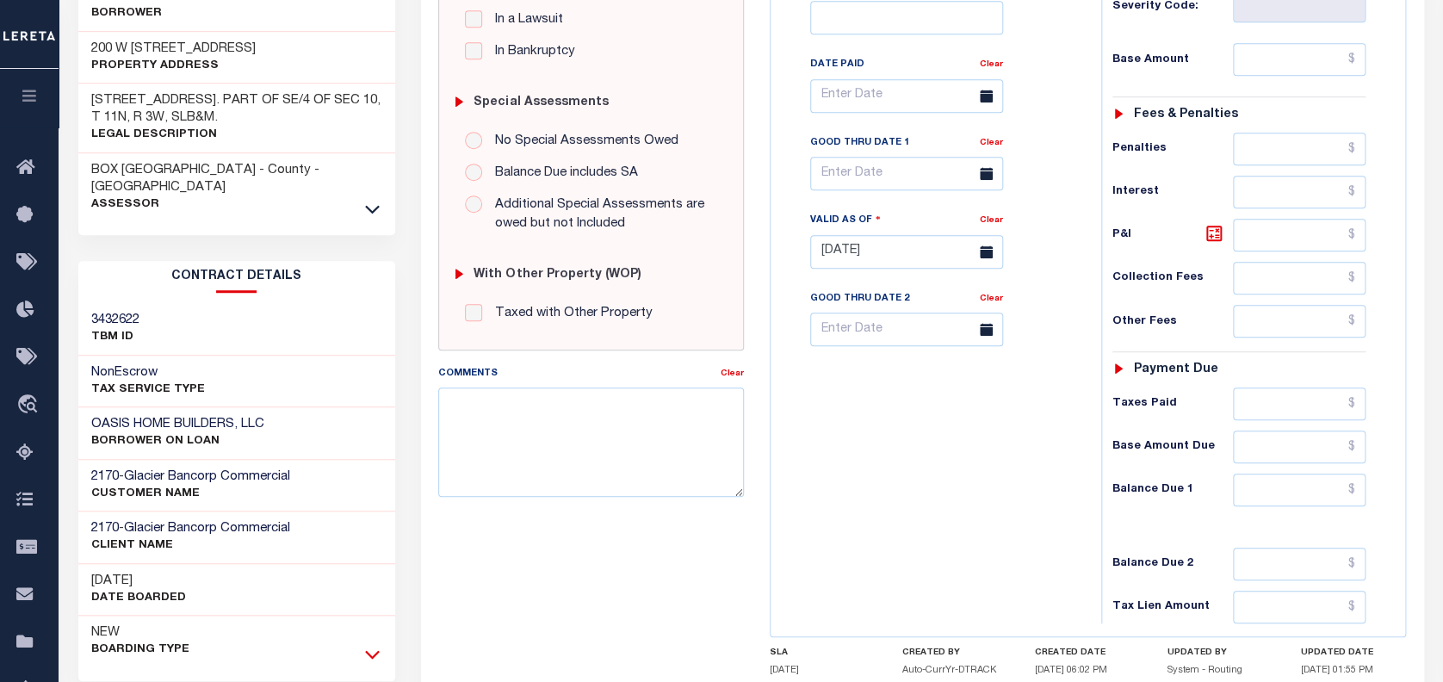
click at [373, 645] on icon at bounding box center [372, 654] width 15 height 18
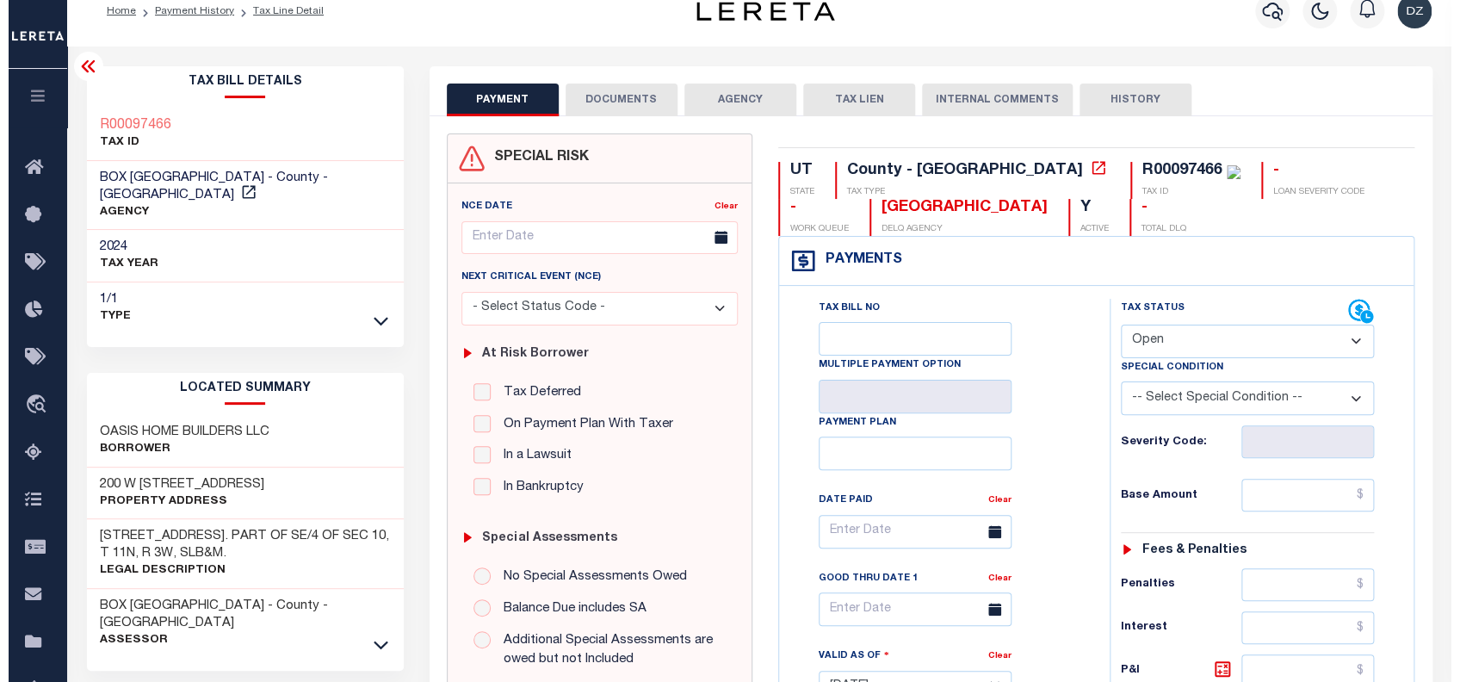
scroll to position [0, 0]
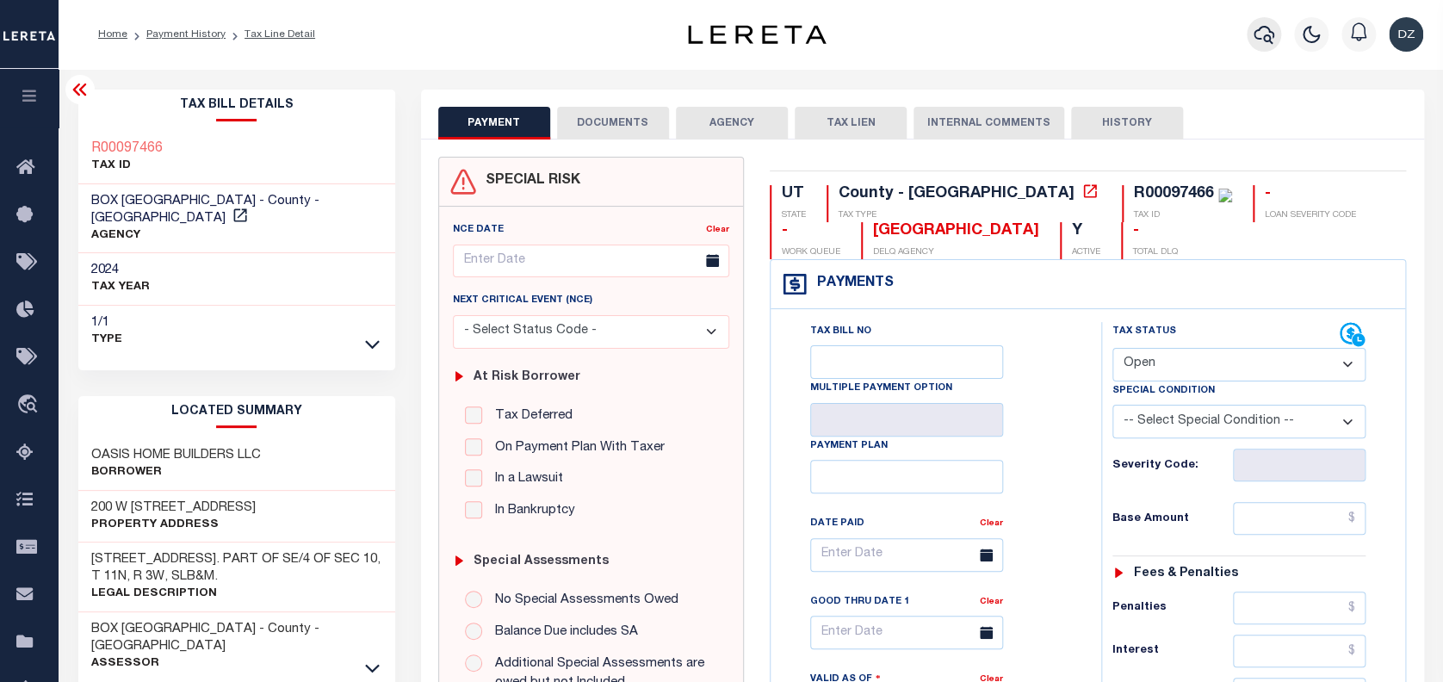
click at [1251, 29] on button "button" at bounding box center [1263, 34] width 34 height 34
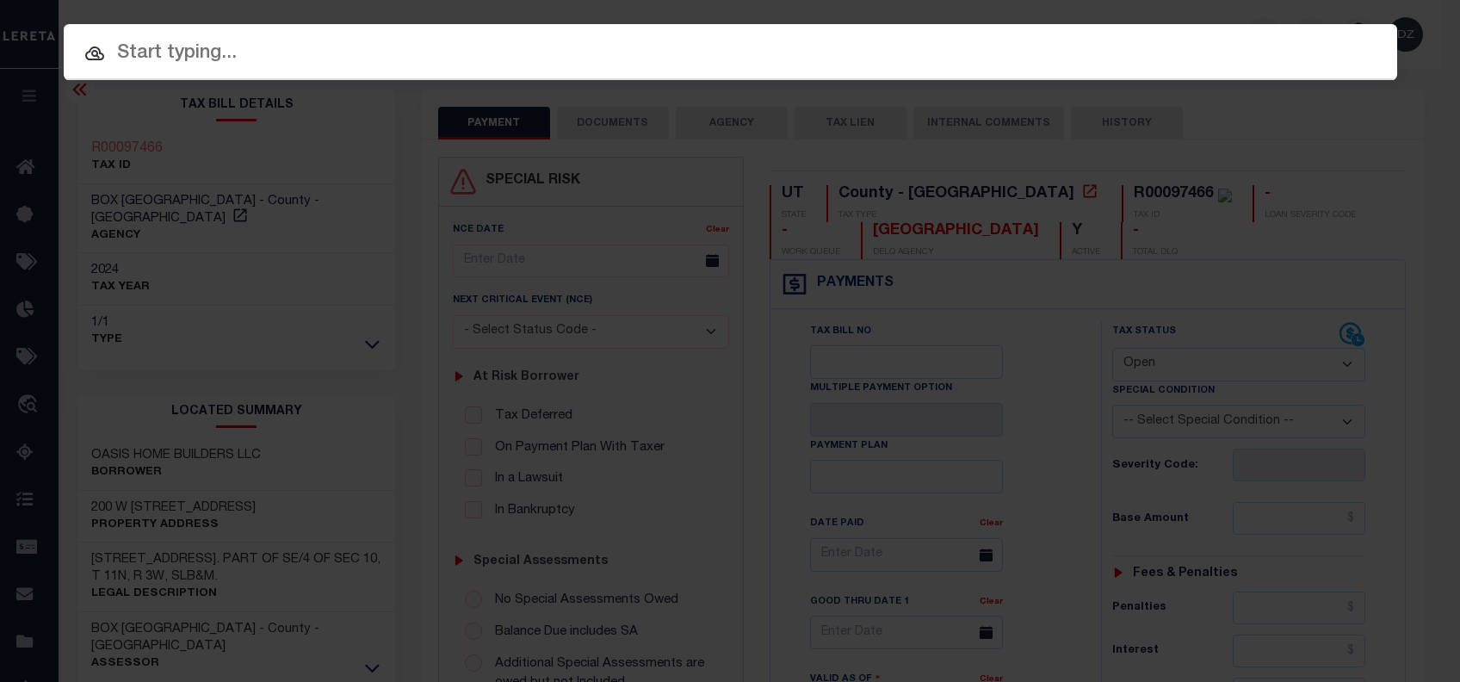
paste input "64717530"
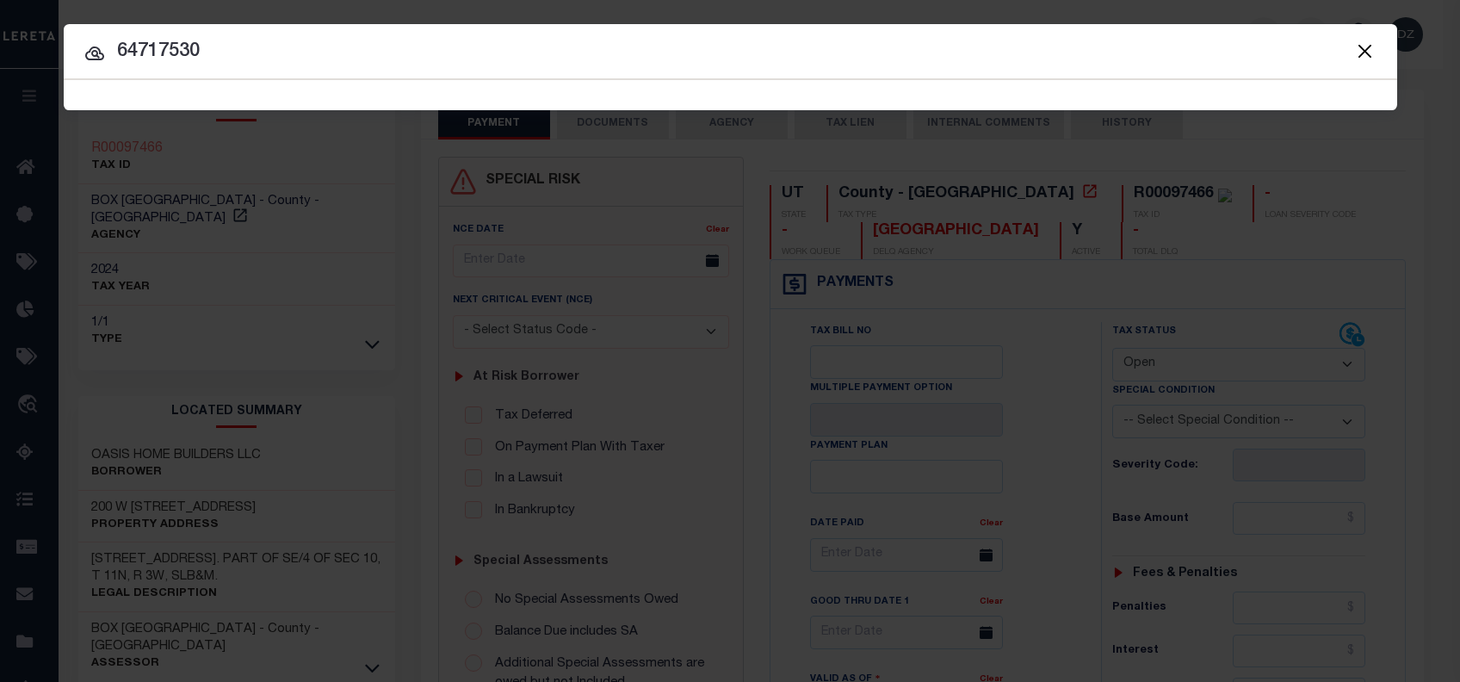
type input "64717530"
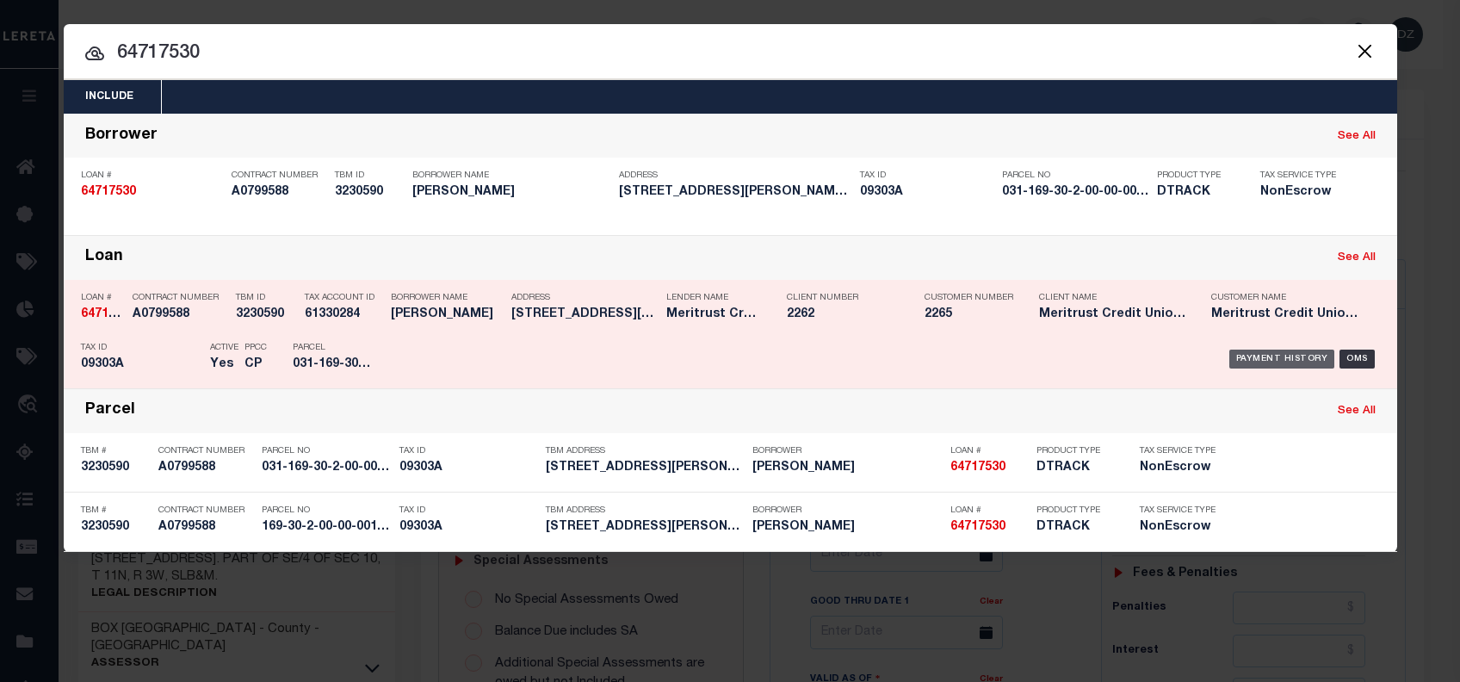
click at [1240, 360] on div "Payment History" at bounding box center [1282, 358] width 106 height 19
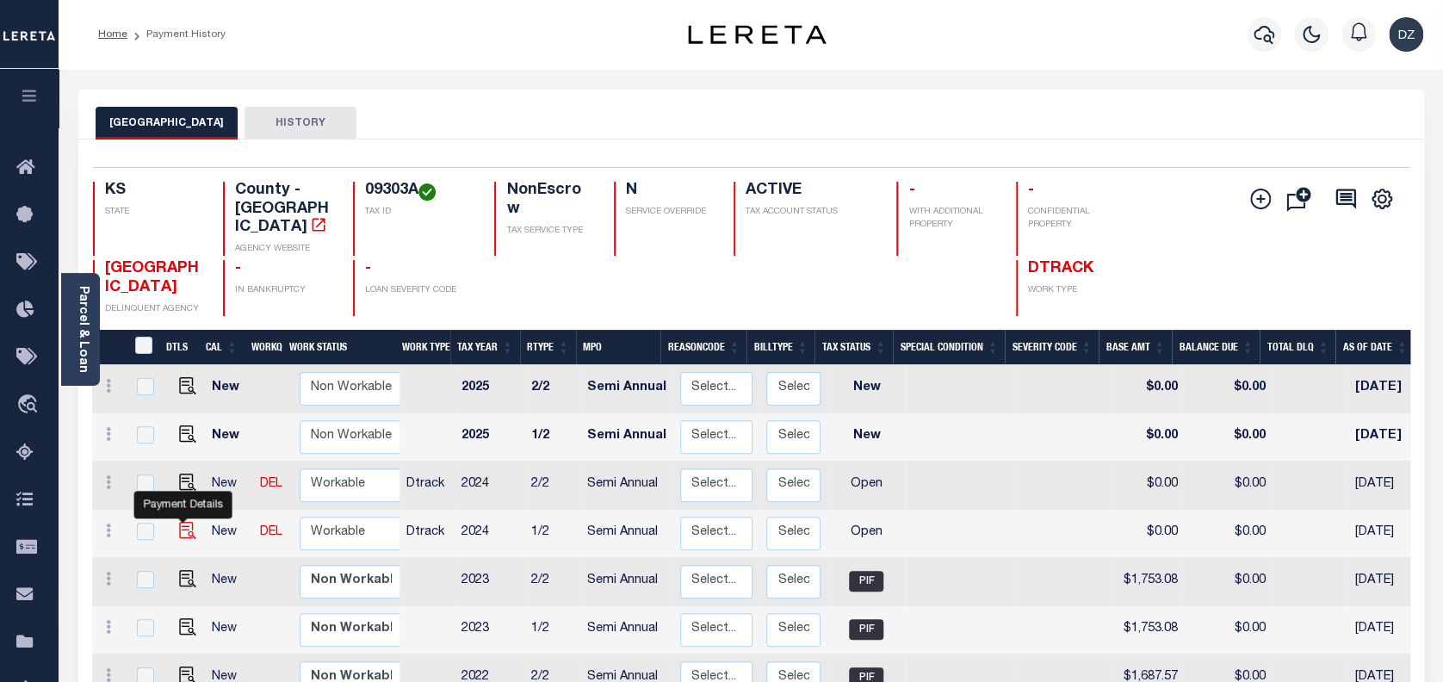
click at [180, 522] on img "" at bounding box center [187, 530] width 17 height 17
checkbox input "true"
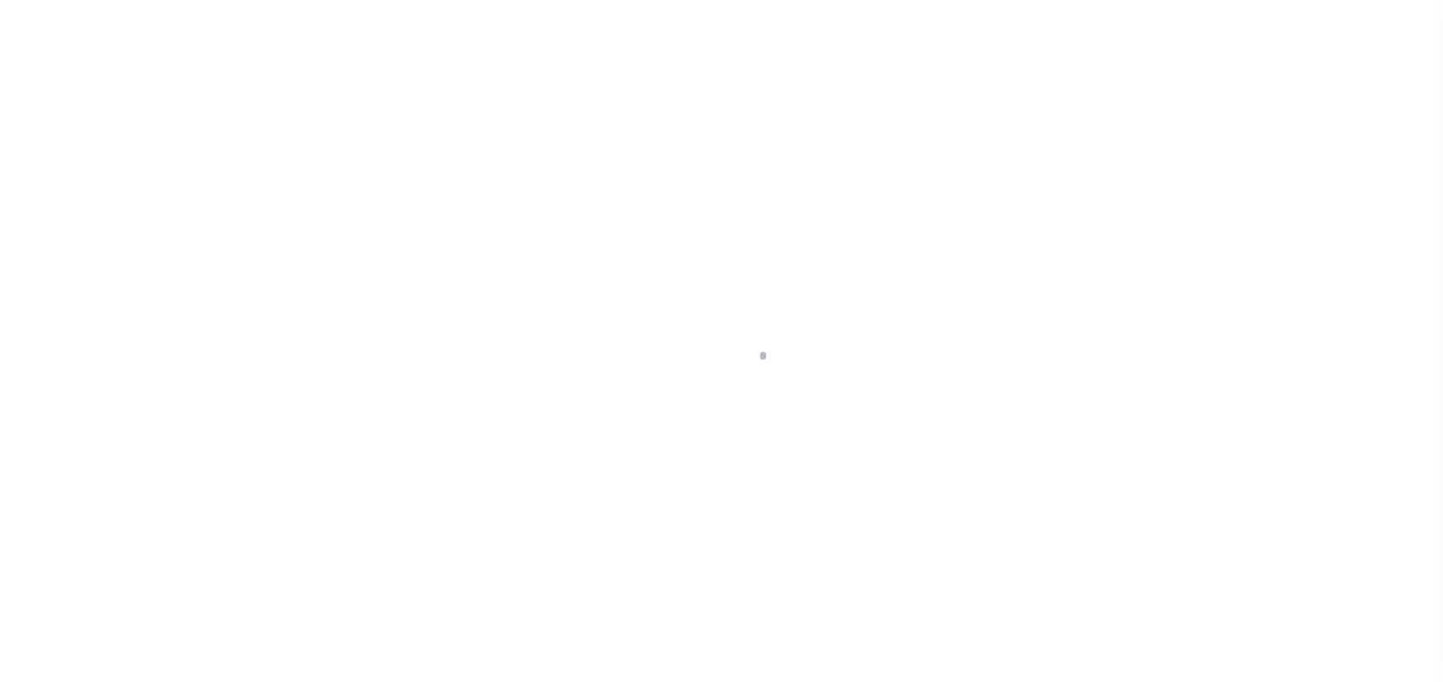
select select "OP2"
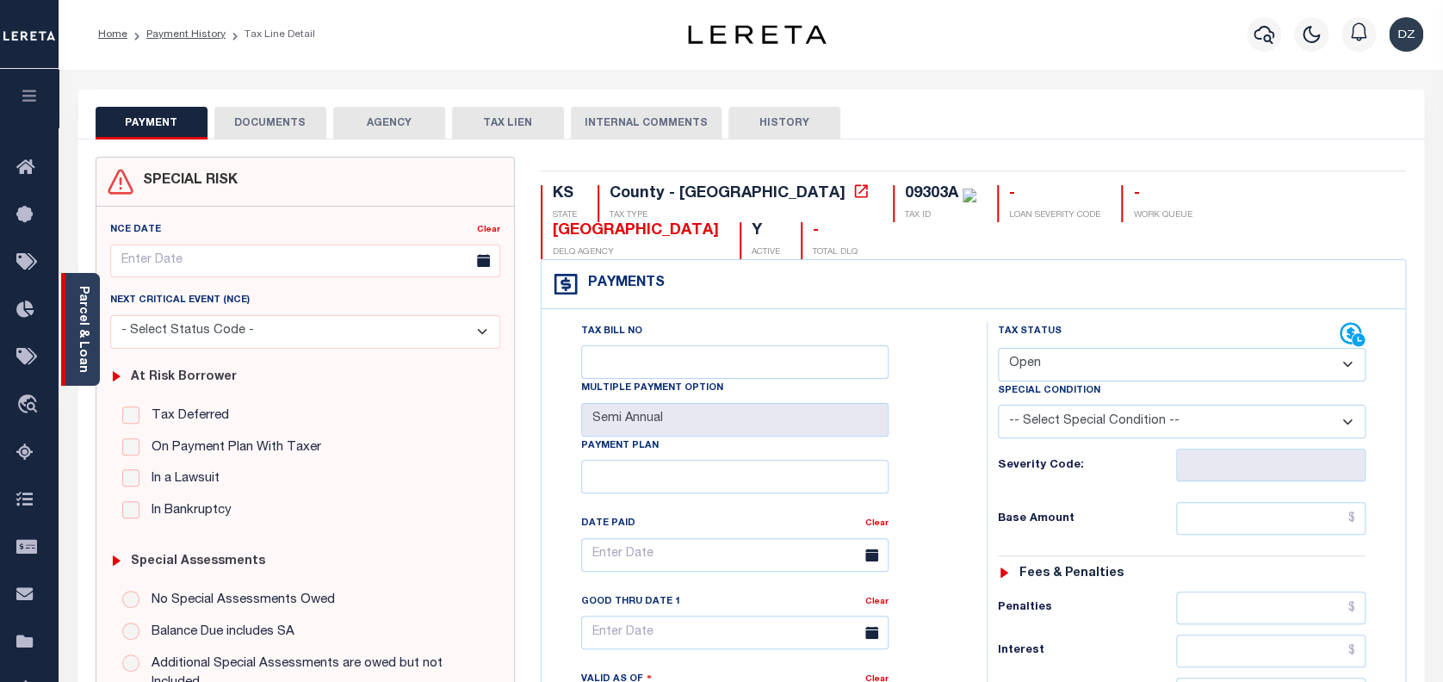
click at [81, 354] on link "Parcel & Loan" at bounding box center [83, 329] width 12 height 87
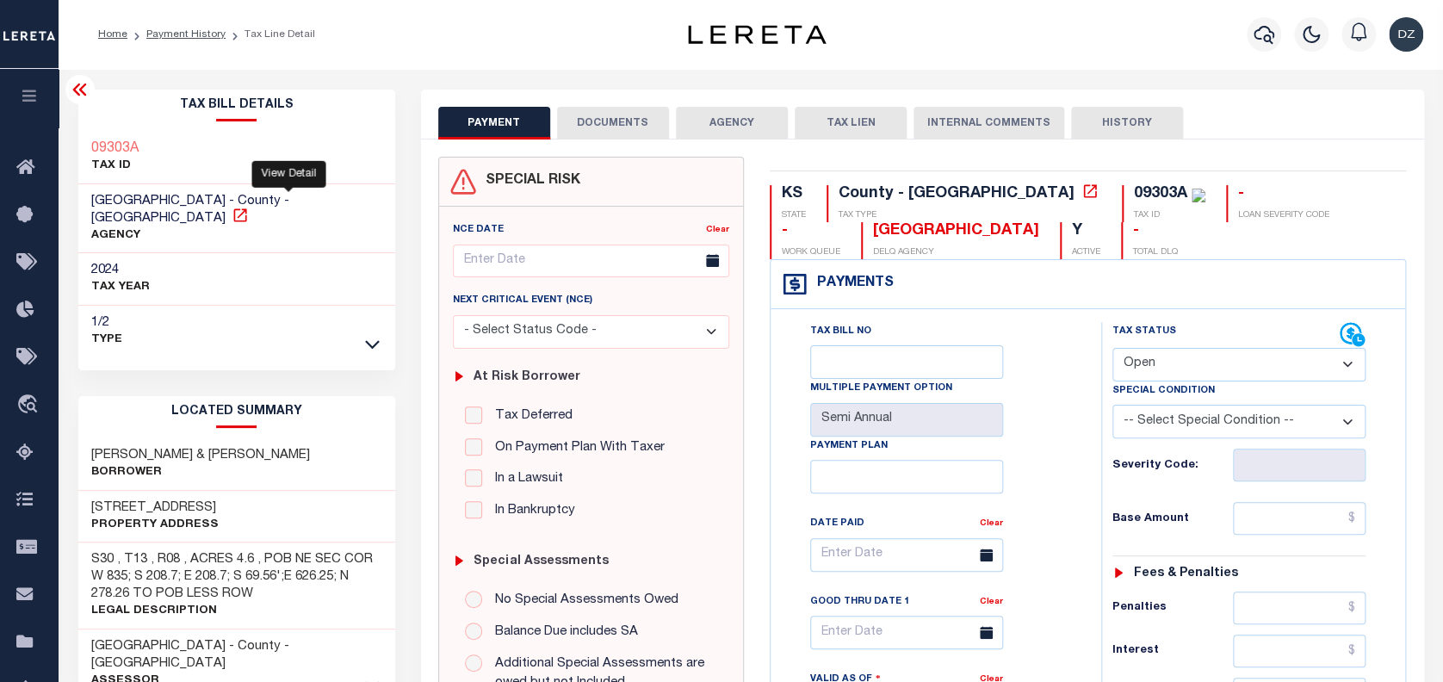
click at [249, 207] on icon at bounding box center [240, 215] width 17 height 17
